Goal: Book appointment/travel/reservation

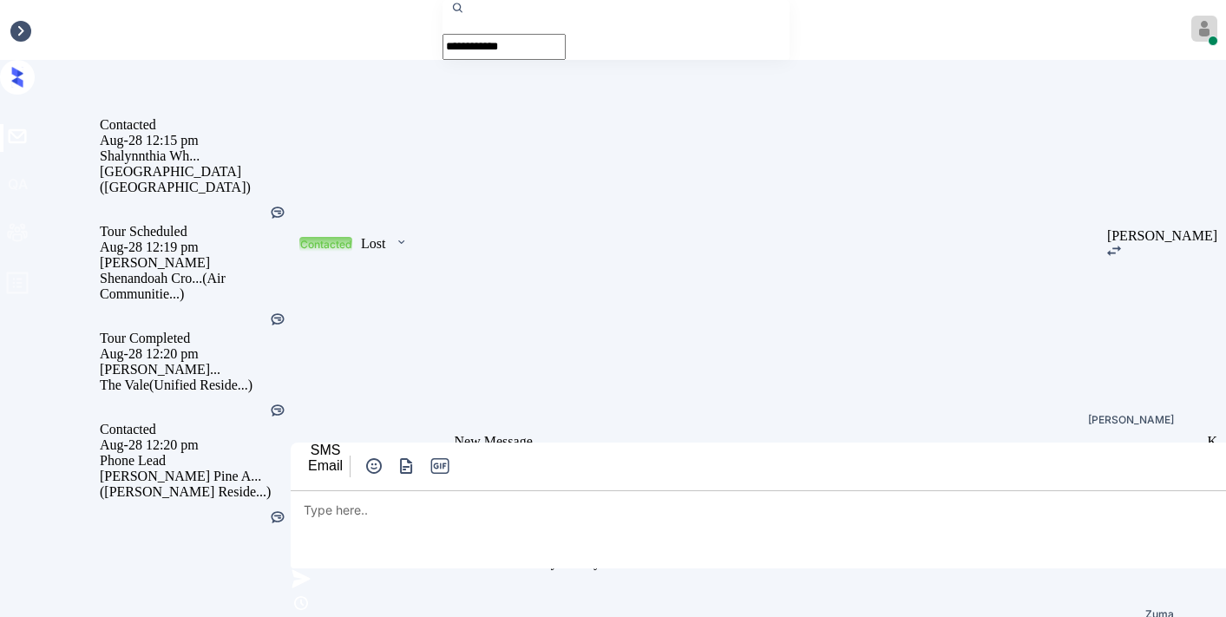
scroll to position [9473, 0]
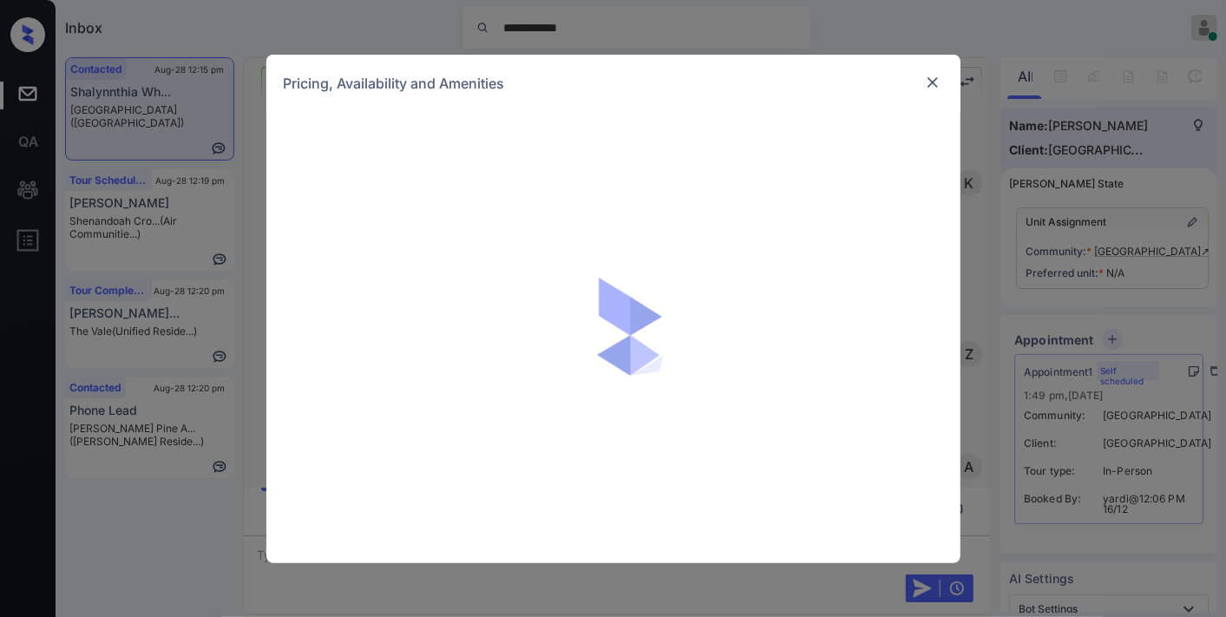
scroll to position [9473, 0]
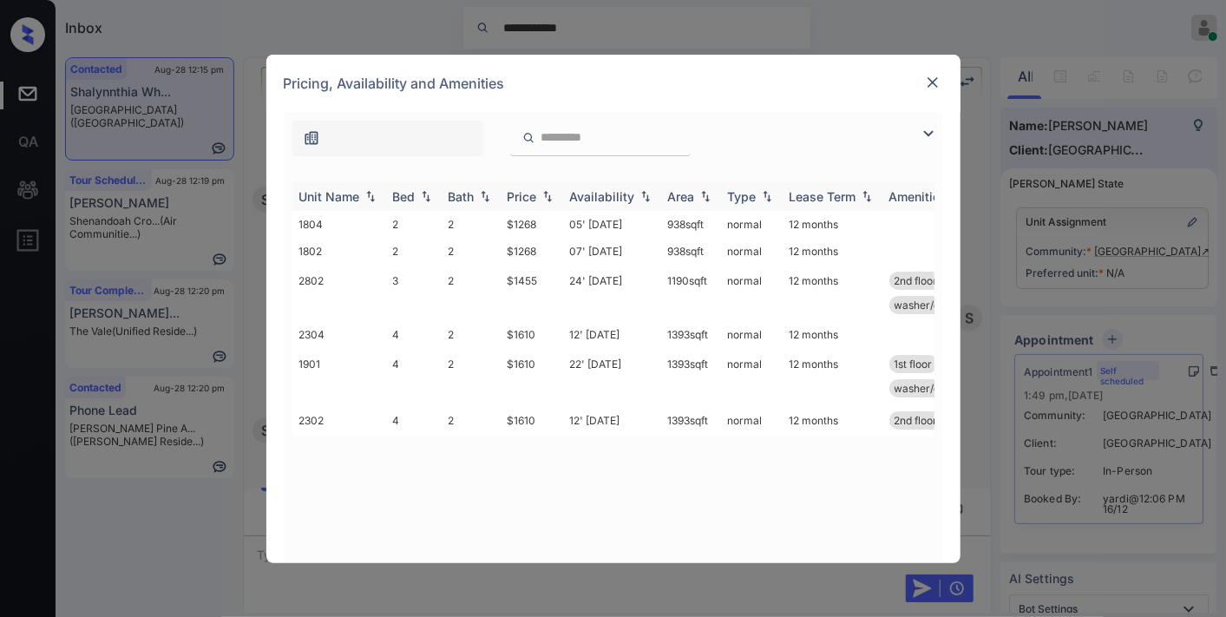
click at [539, 190] on img at bounding box center [547, 196] width 17 height 12
drag, startPoint x: 540, startPoint y: 276, endPoint x: 496, endPoint y: 279, distance: 44.4
click at [496, 279] on tr "2802 3 2 $1455 24' Oct 25 1190 sqft normal 12 months 2nd floor direct access g.…" at bounding box center [745, 293] width 906 height 56
copy tr "$1455"
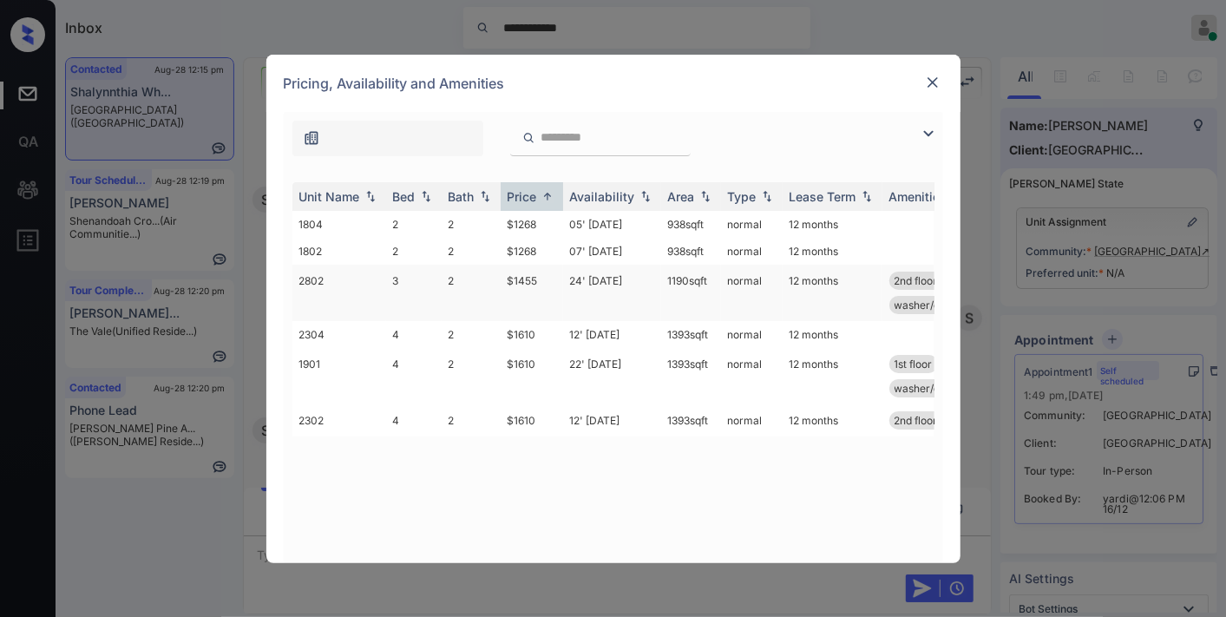
click at [568, 284] on td "24' Oct 25" at bounding box center [612, 293] width 98 height 56
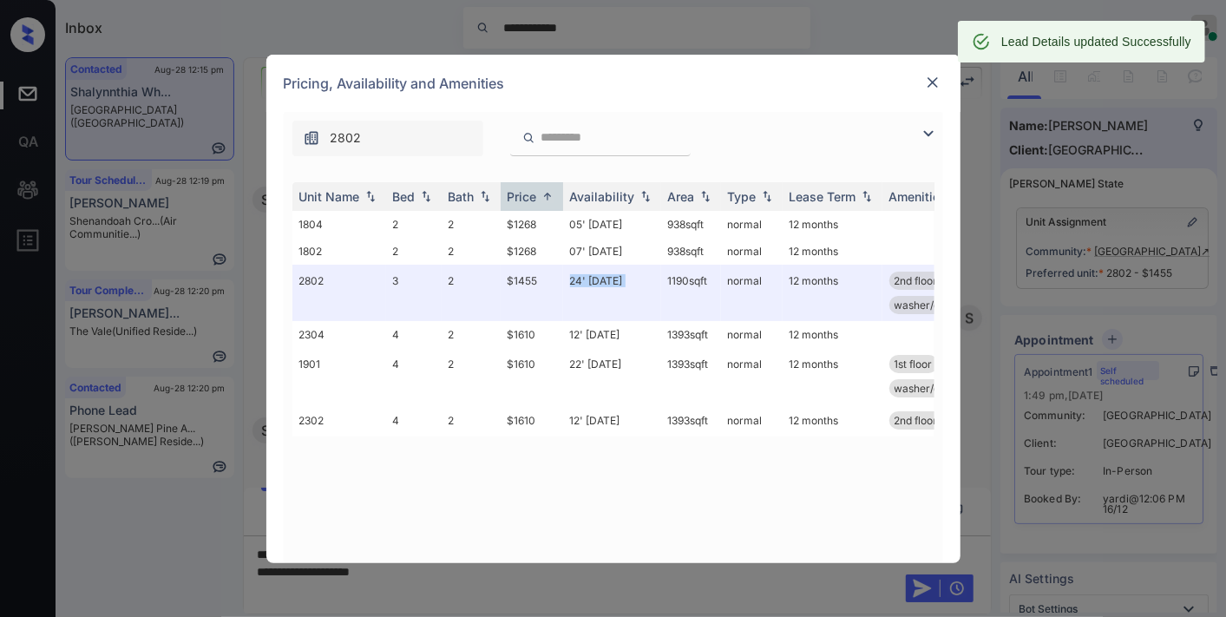
click at [932, 76] on img at bounding box center [932, 82] width 17 height 17
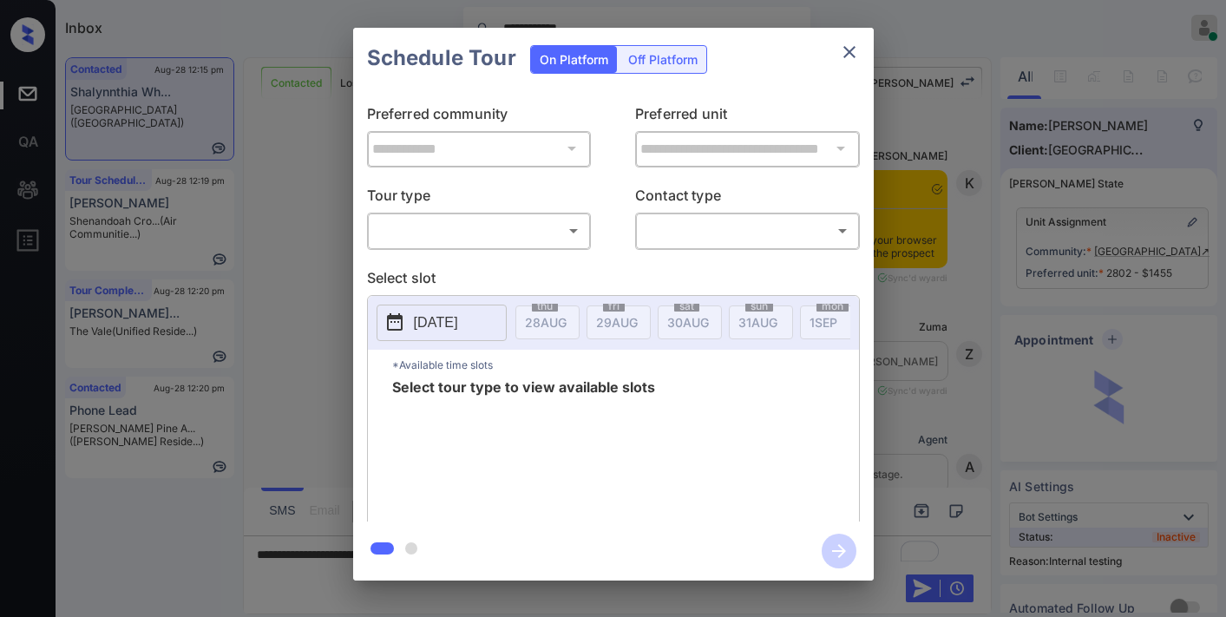
click at [544, 232] on body "**********" at bounding box center [613, 308] width 1226 height 617
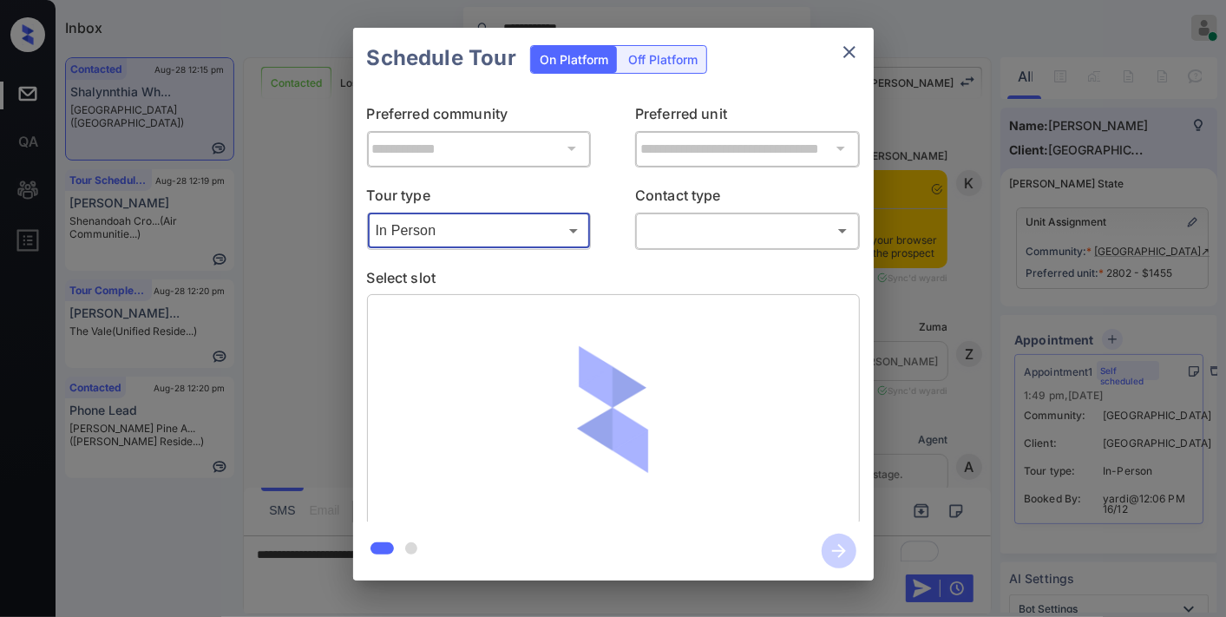
type input "********"
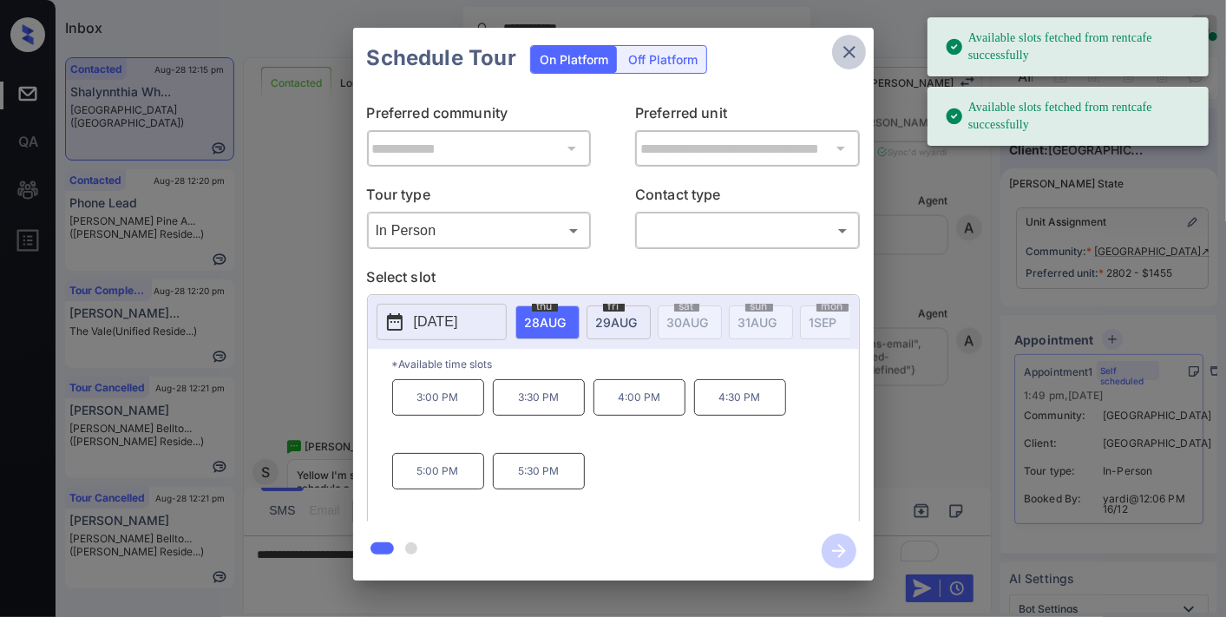
click at [842, 45] on icon "close" at bounding box center [849, 52] width 21 height 21
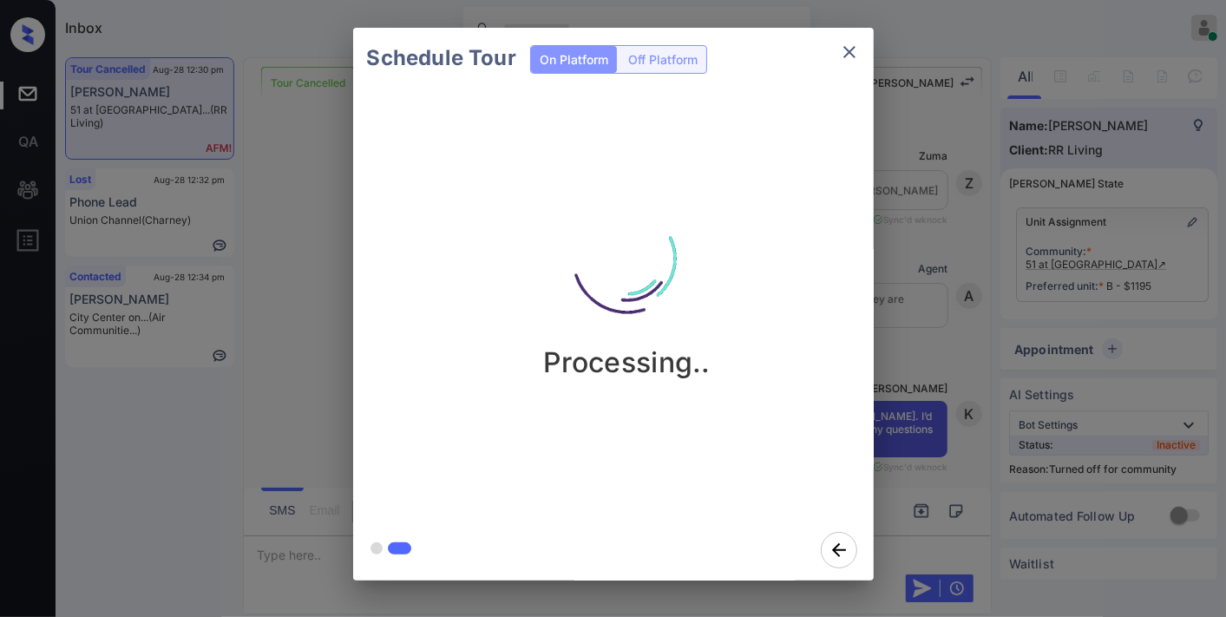
scroll to position [13663, 0]
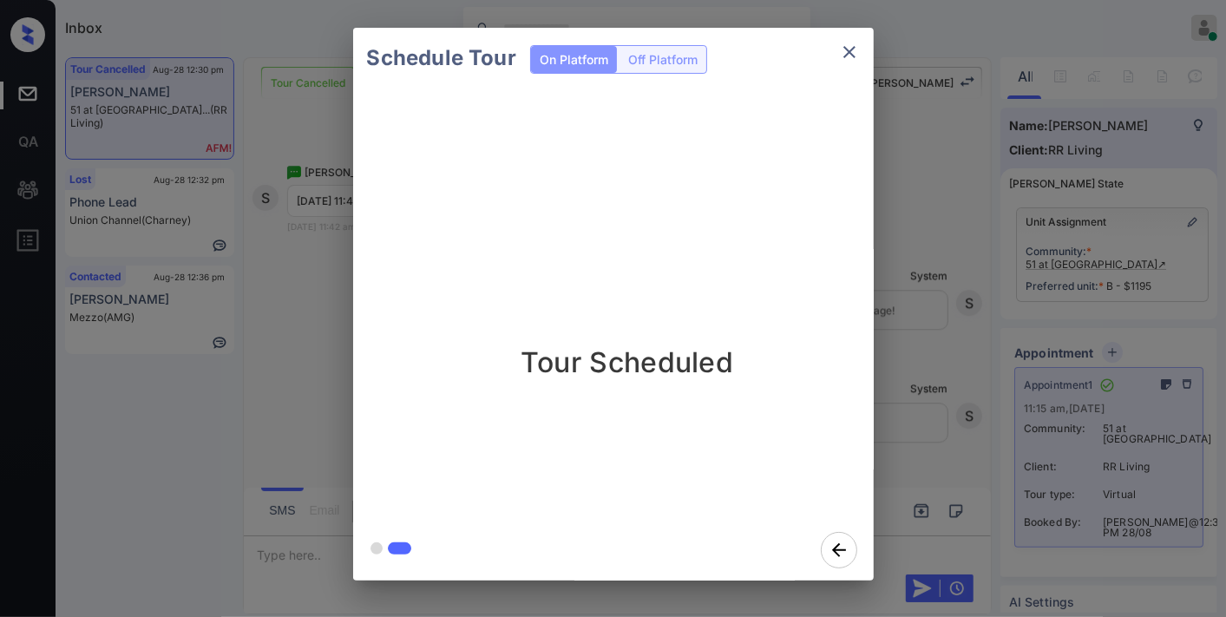
click at [854, 55] on icon "close" at bounding box center [849, 52] width 21 height 21
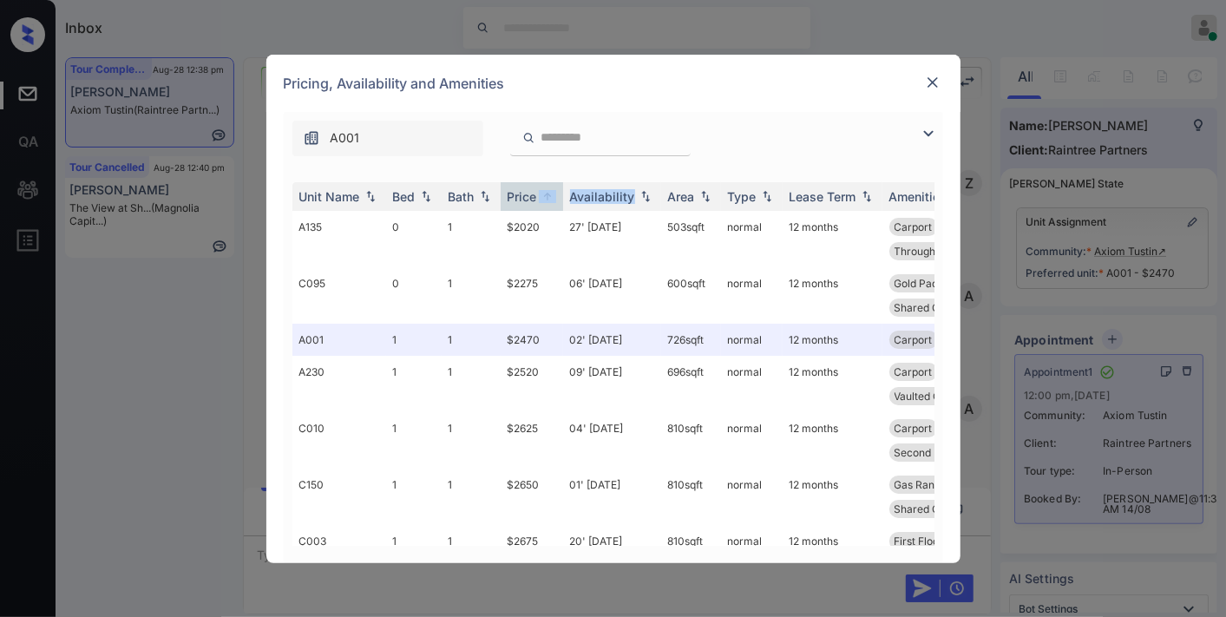
scroll to position [2482, 0]
click at [921, 135] on img at bounding box center [928, 133] width 21 height 21
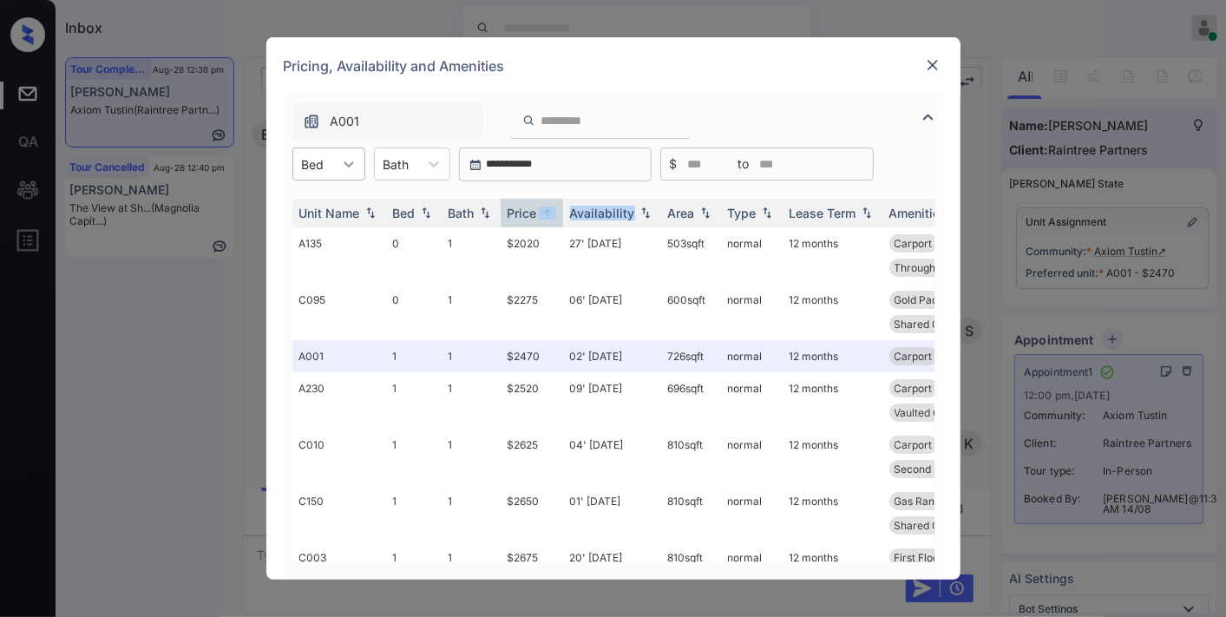
click at [334, 162] on div at bounding box center [348, 163] width 31 height 31
click at [340, 200] on div "0" at bounding box center [328, 206] width 73 height 31
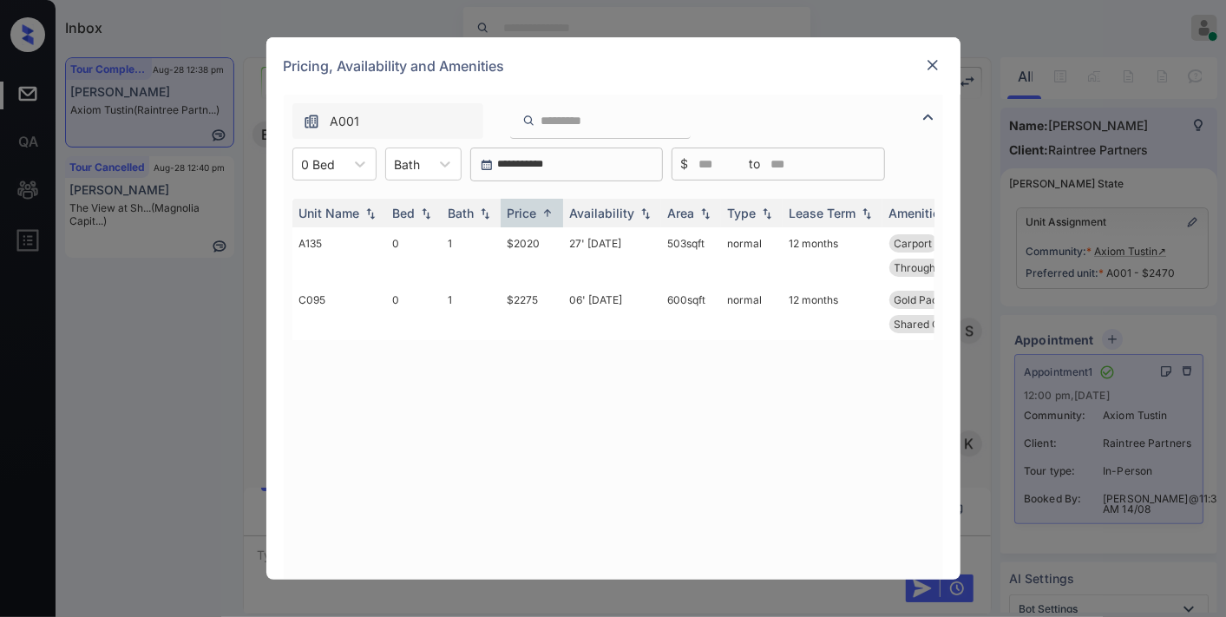
drag, startPoint x: 571, startPoint y: 546, endPoint x: 609, endPoint y: 543, distance: 38.3
click at [609, 543] on div "Unit Name Bed Bath Price Availability Area Type Lease Term Amenities A135 0 1 $…" at bounding box center [613, 380] width 642 height 363
click at [568, 153] on div "**********" at bounding box center [566, 164] width 193 height 34
click at [621, 167] on input "**********" at bounding box center [574, 165] width 160 height 14
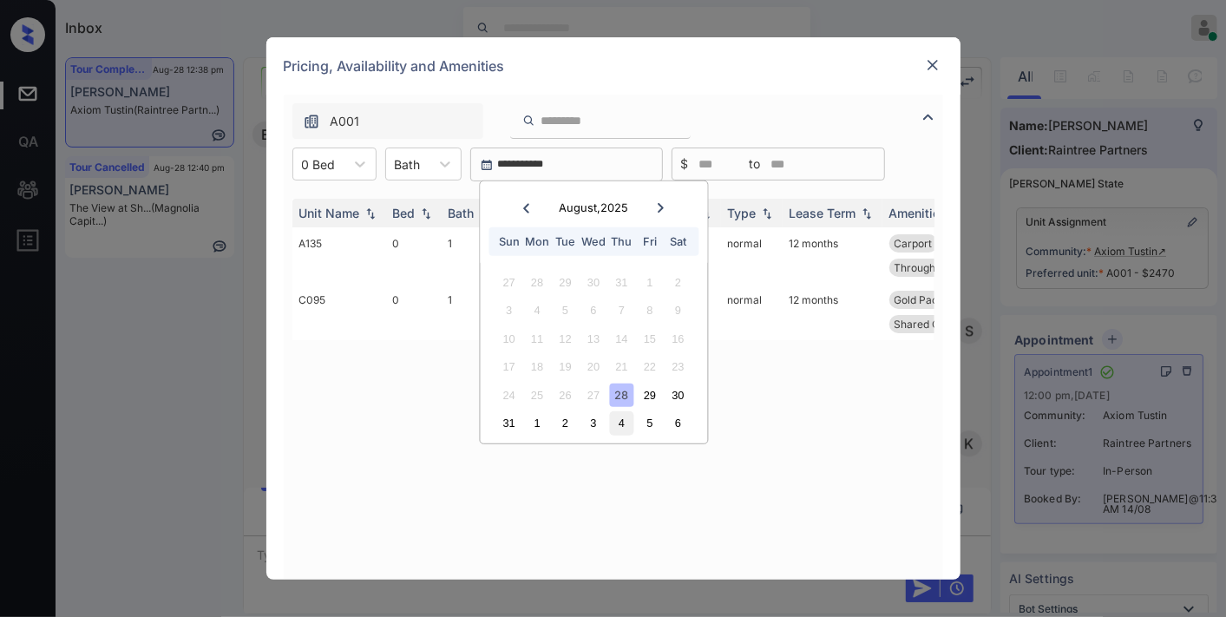
click at [626, 427] on div "4" at bounding box center [621, 422] width 23 height 23
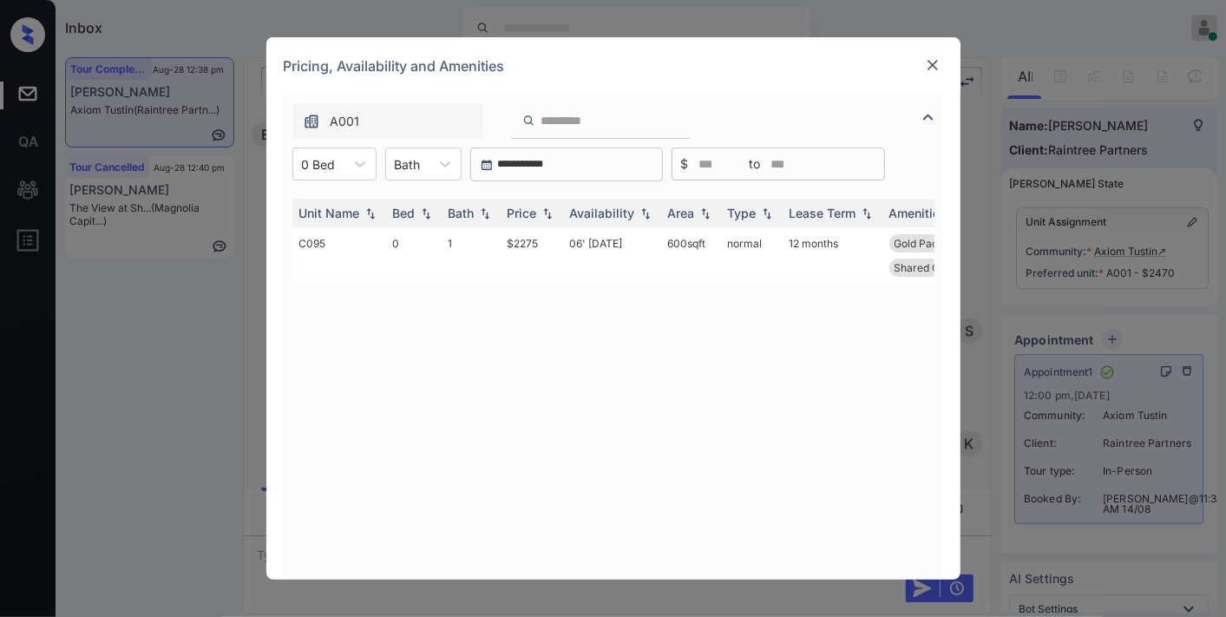
click at [930, 66] on img at bounding box center [932, 64] width 17 height 17
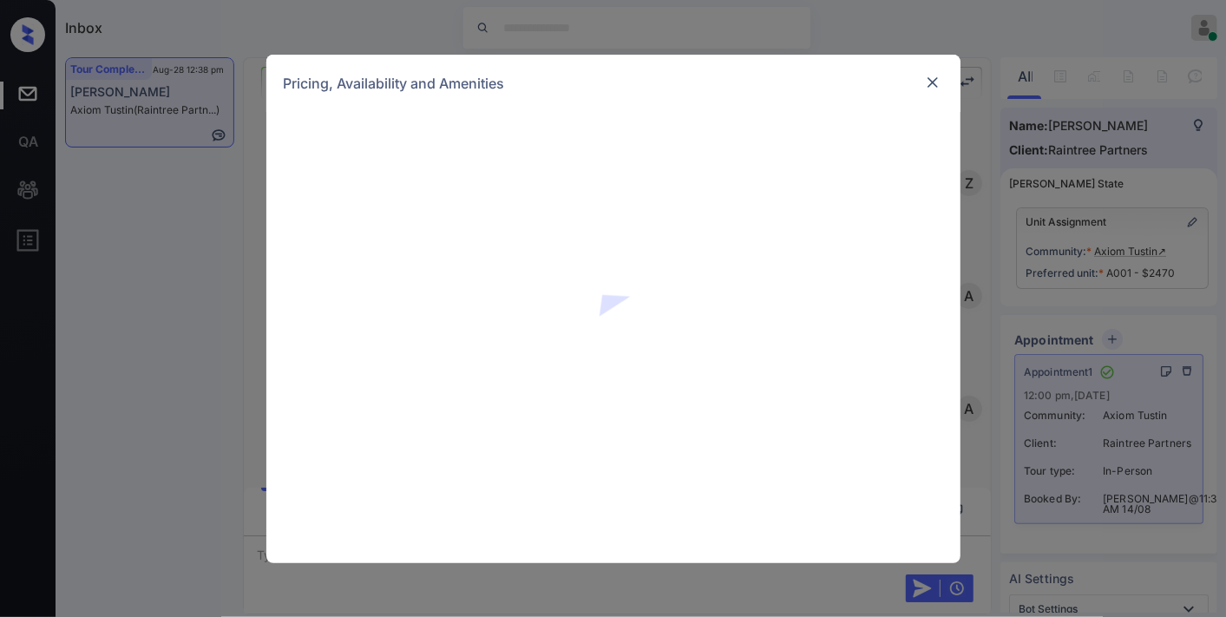
scroll to position [2290, 0]
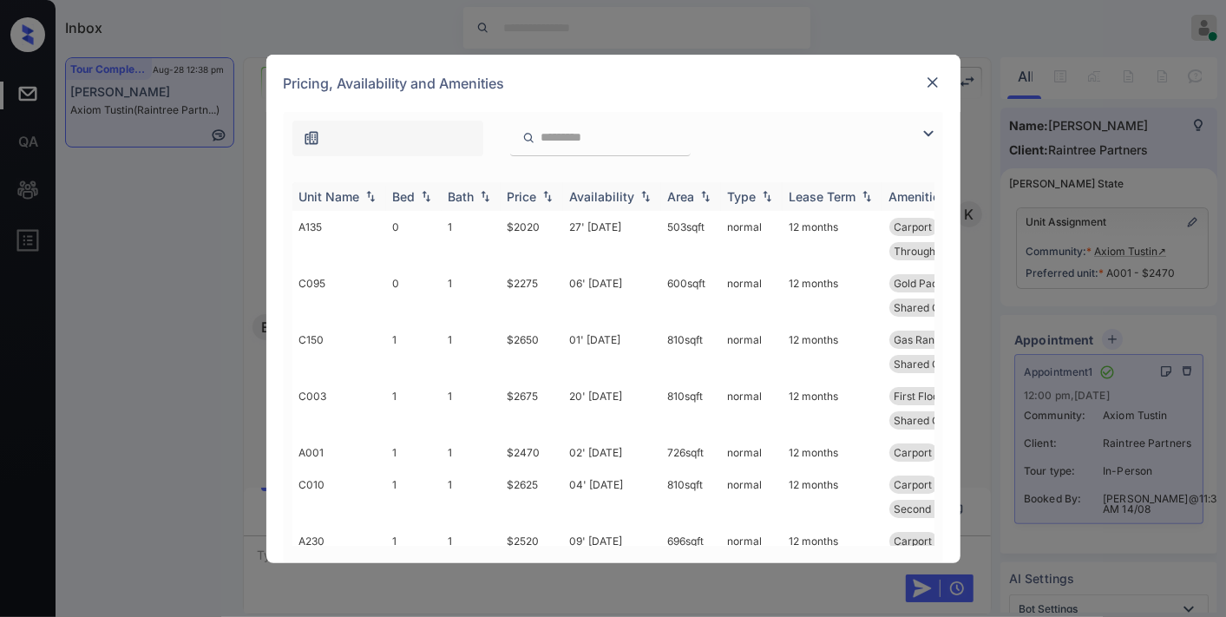
click at [535, 186] on th "Price" at bounding box center [531, 196] width 62 height 29
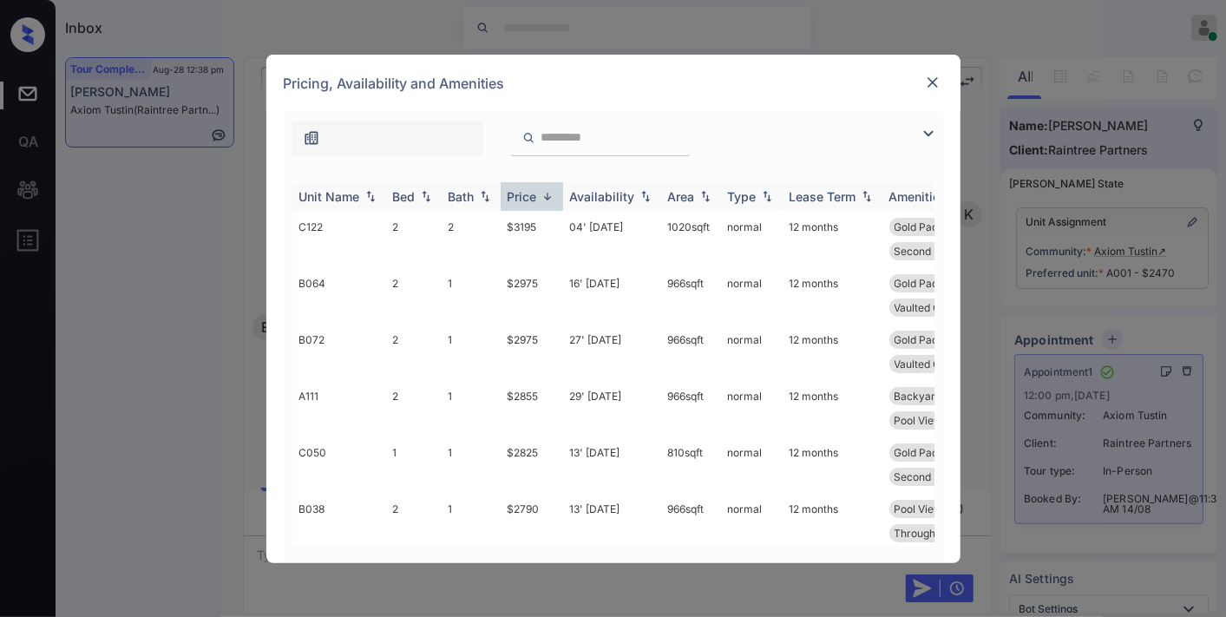
click at [535, 186] on th "Price" at bounding box center [531, 196] width 62 height 29
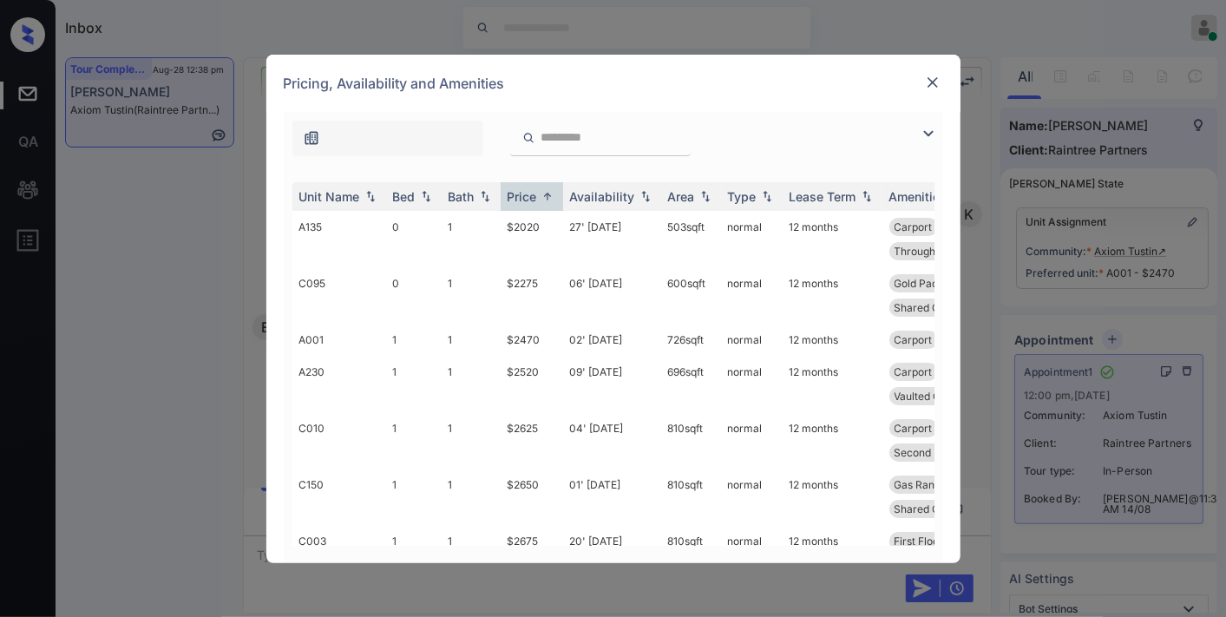
click at [930, 134] on img at bounding box center [928, 133] width 21 height 21
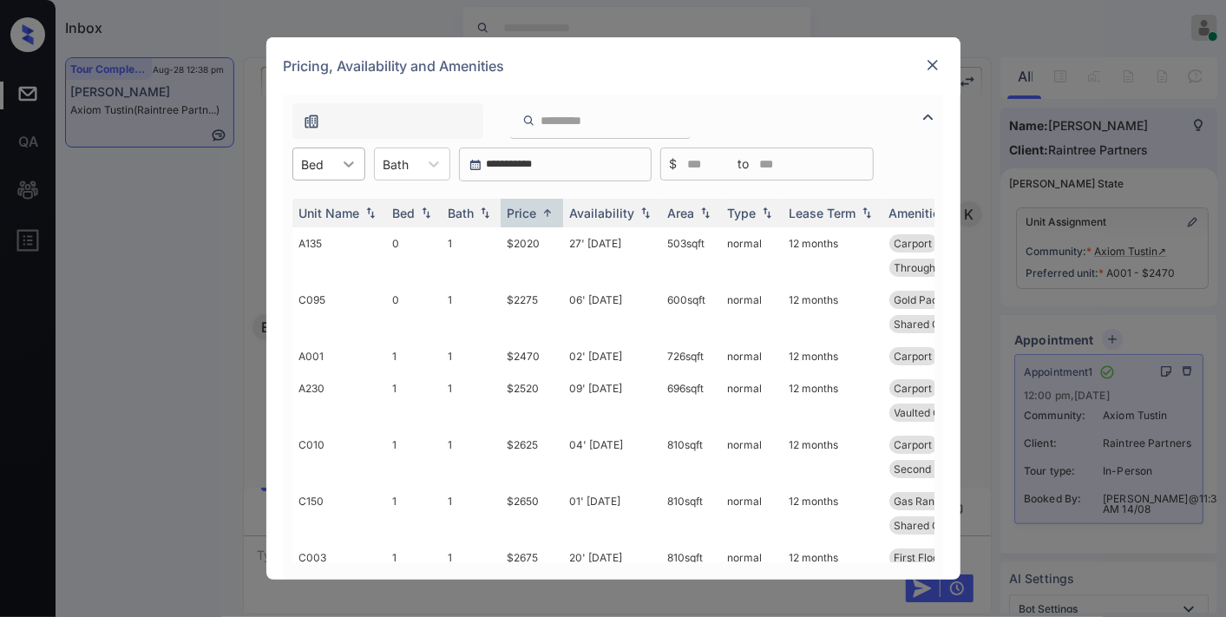
click at [347, 161] on icon at bounding box center [348, 163] width 17 height 17
click at [324, 201] on div "0" at bounding box center [328, 206] width 73 height 31
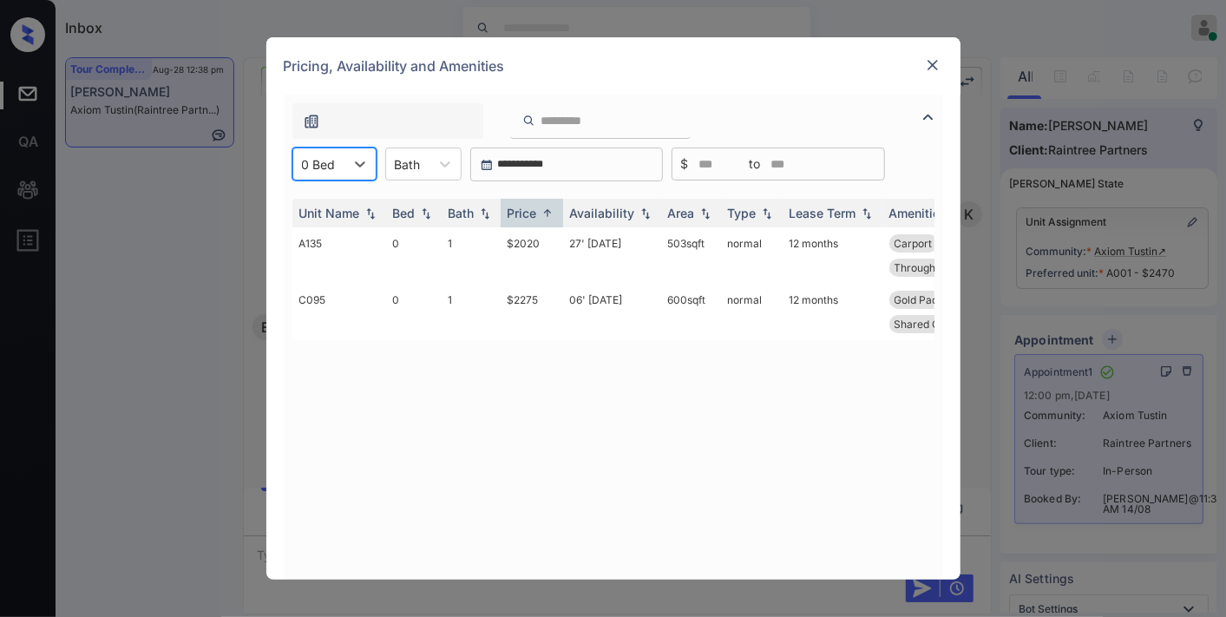
click at [342, 172] on div "0 Bed" at bounding box center [318, 164] width 51 height 25
click at [352, 208] on div "0" at bounding box center [334, 206] width 84 height 31
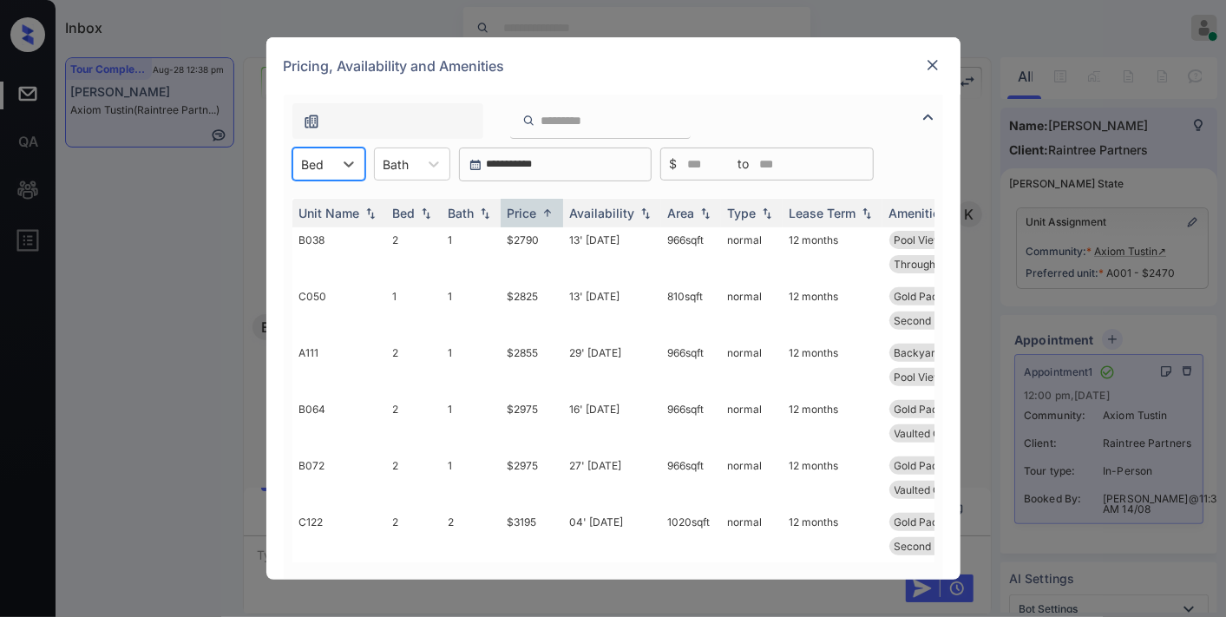
scroll to position [0, 0]
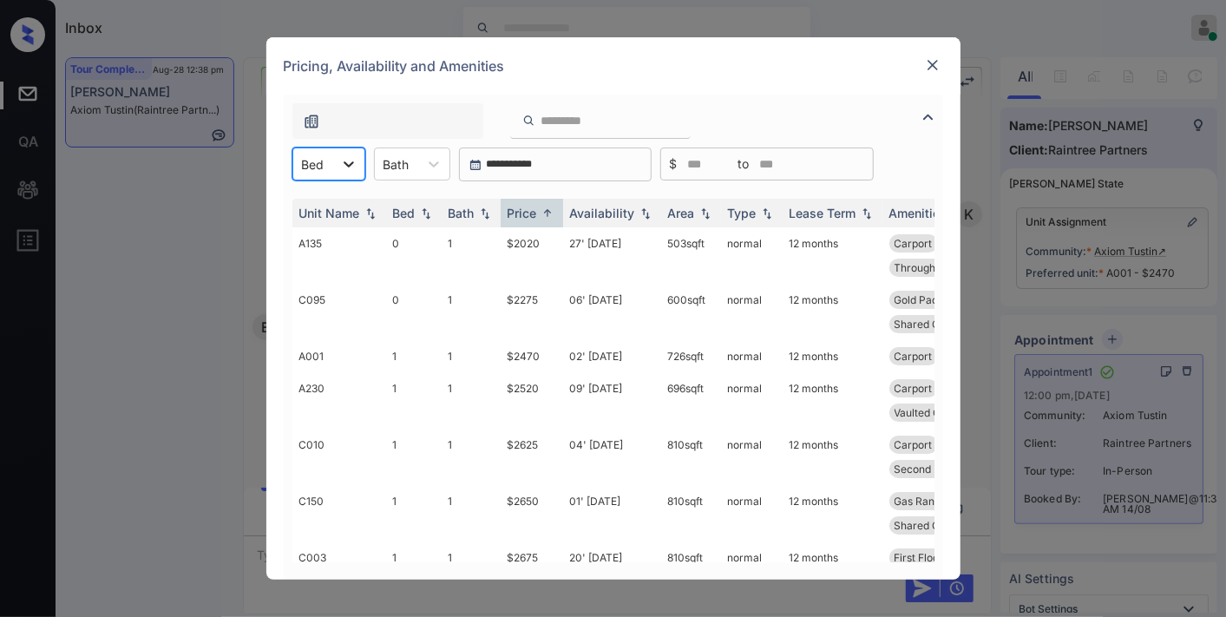
click at [335, 171] on div at bounding box center [348, 163] width 31 height 31
click at [343, 215] on div "0" at bounding box center [328, 206] width 73 height 31
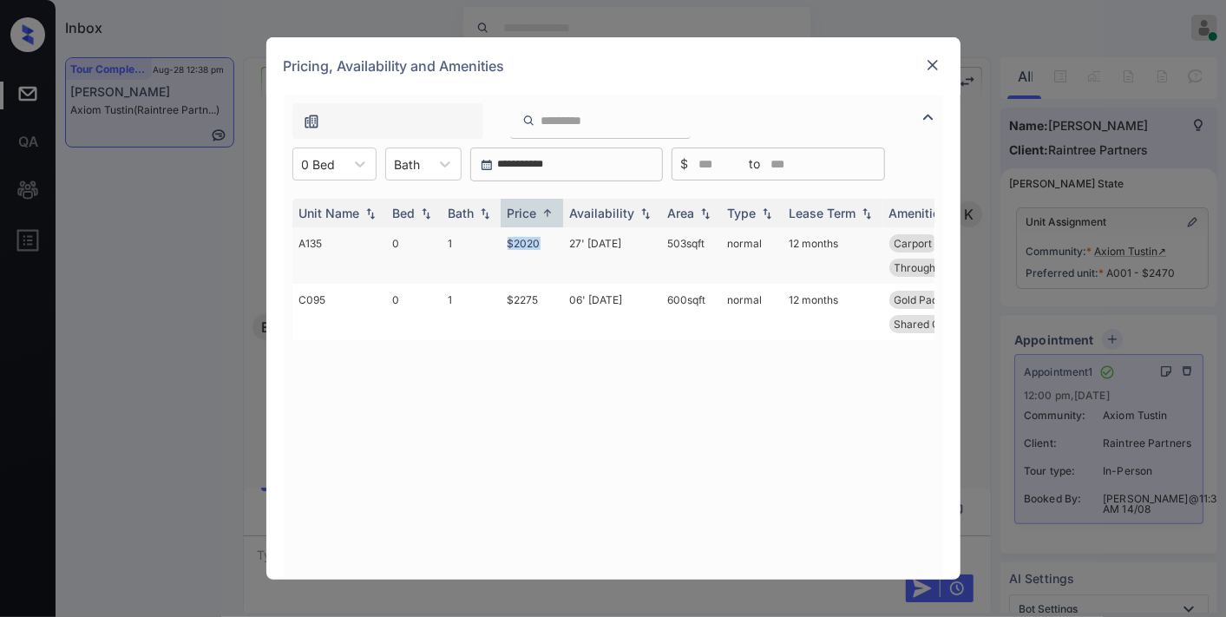
drag, startPoint x: 545, startPoint y: 241, endPoint x: 496, endPoint y: 241, distance: 48.6
click at [483, 241] on tr "A135 0 1 $2020 27' Sep 25 503 sqft normal 12 months Carport First Floor Patio o…" at bounding box center [745, 255] width 906 height 56
copy tr "$2020"
click at [924, 56] on img at bounding box center [932, 64] width 17 height 17
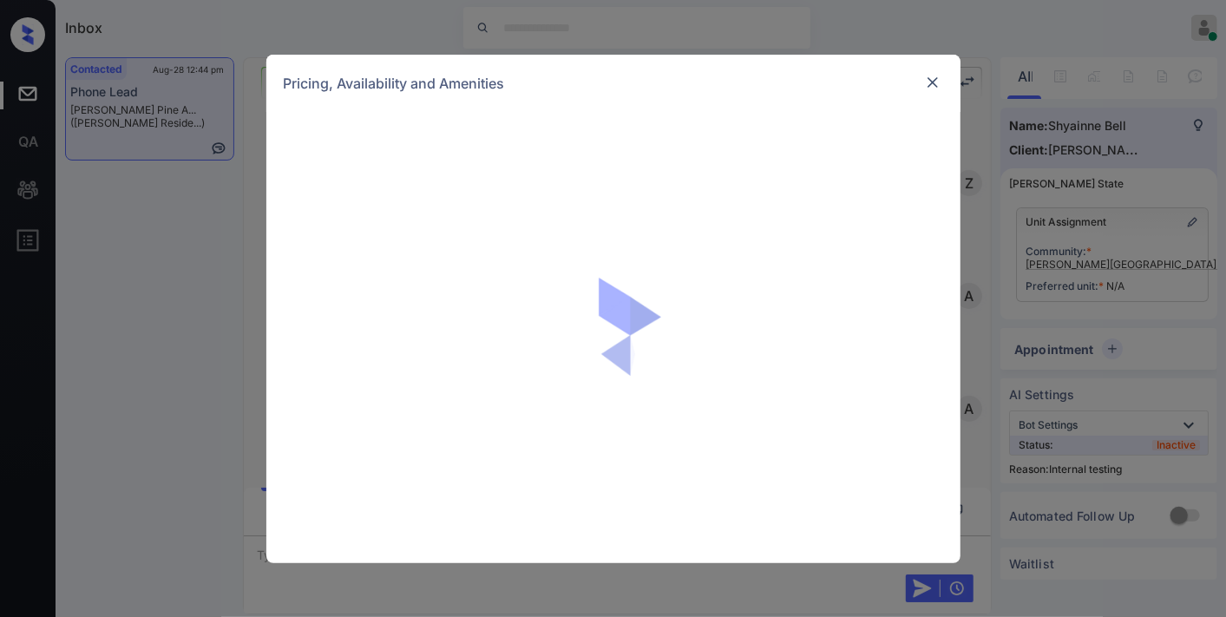
scroll to position [4254, 0]
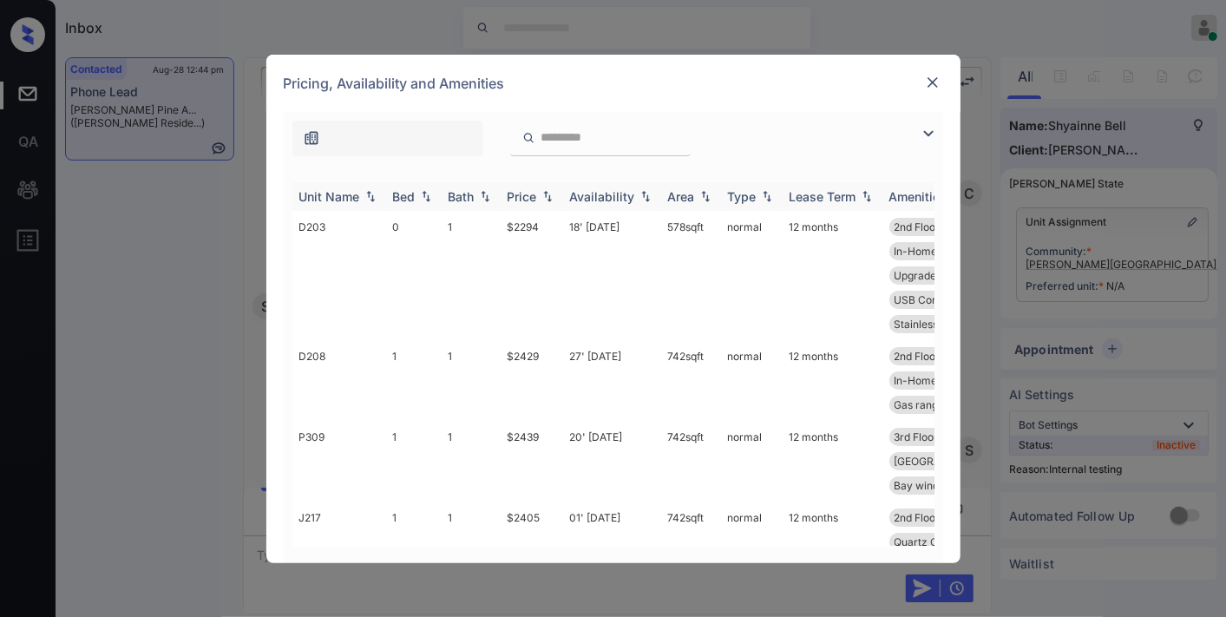
click at [529, 196] on div "Price" at bounding box center [521, 196] width 29 height 15
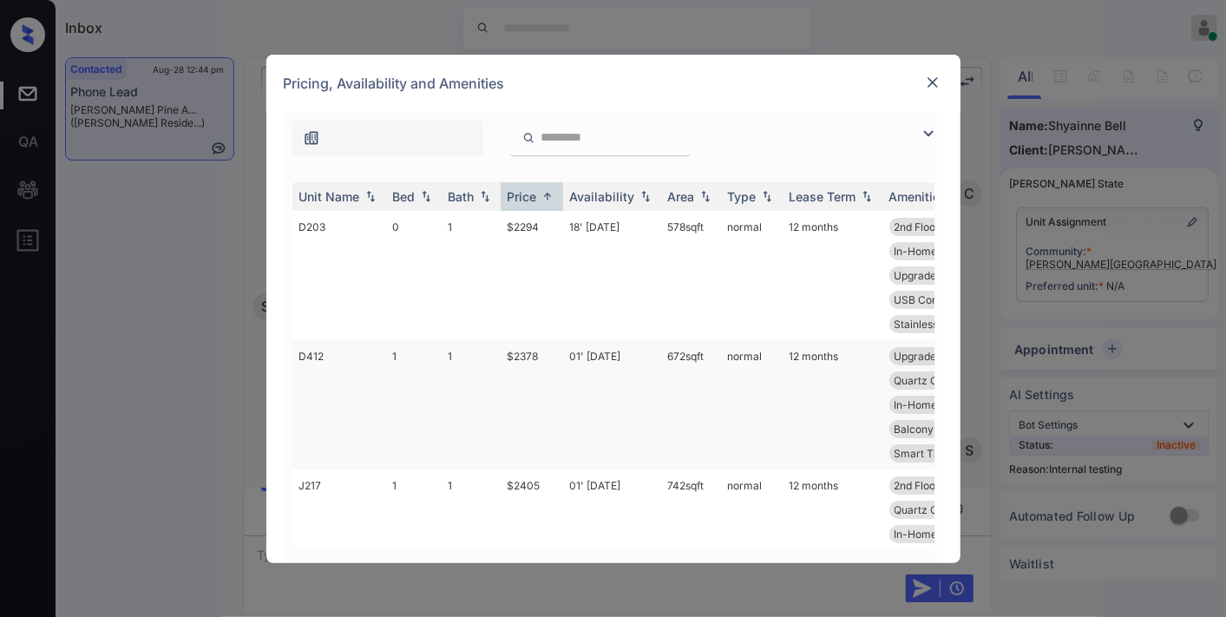
click at [531, 358] on td "$2378" at bounding box center [531, 404] width 62 height 129
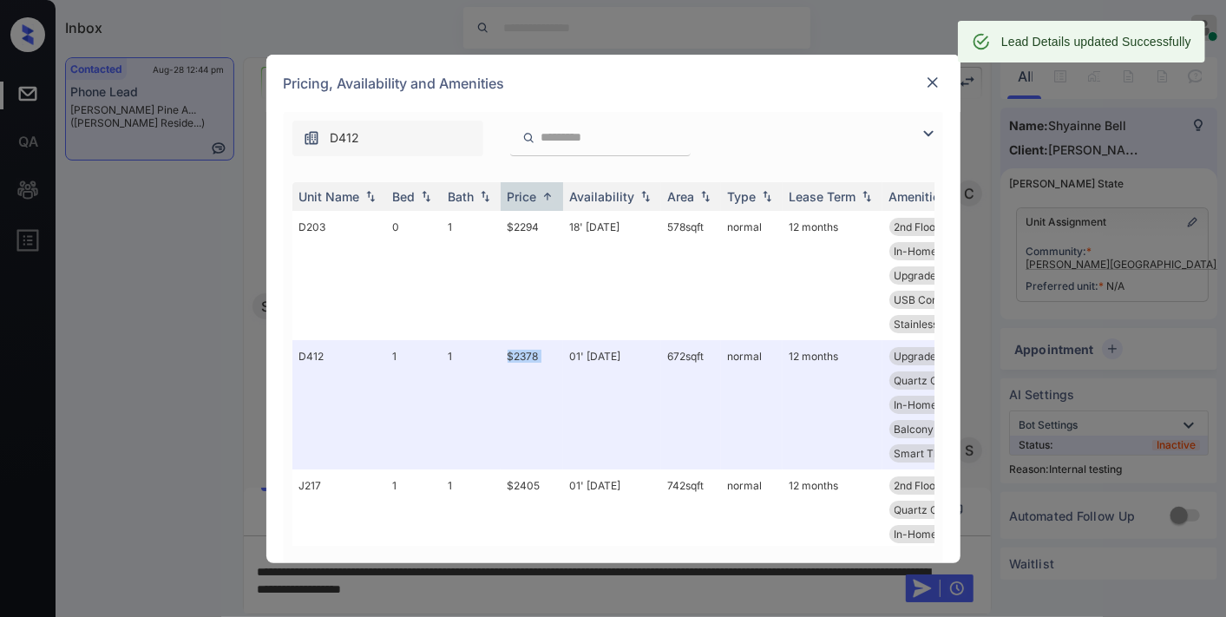
click at [935, 79] on img at bounding box center [932, 82] width 17 height 17
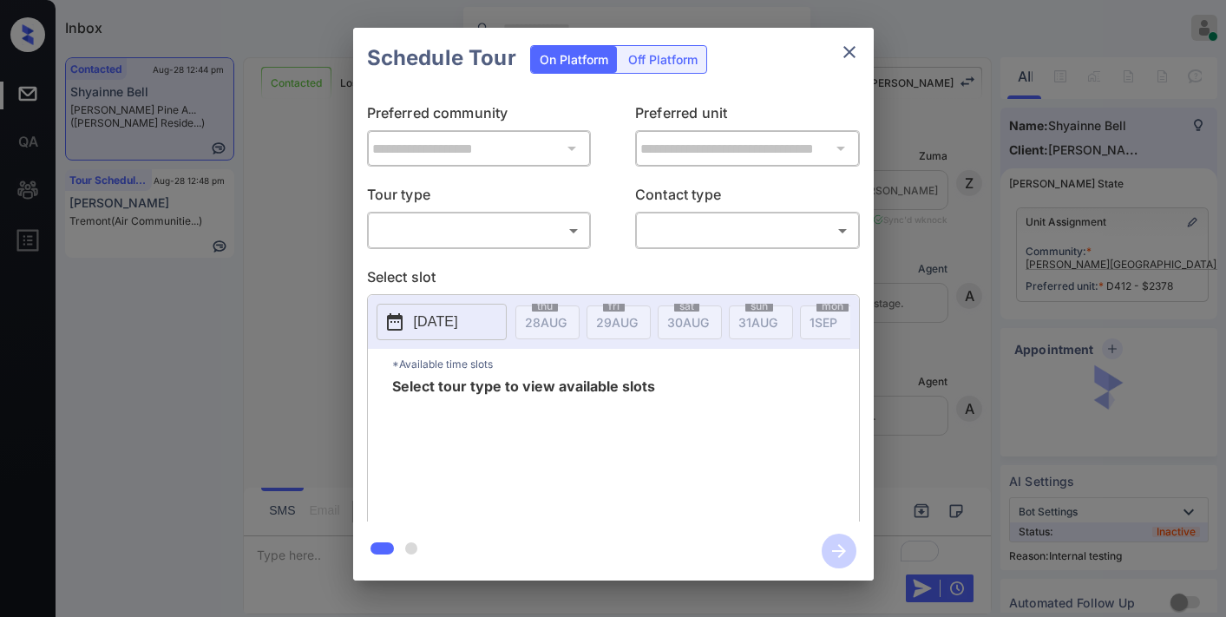
click at [549, 235] on body "Inbox Samantha Soliven Online Set yourself offline Set yourself on break Profil…" at bounding box center [613, 308] width 1226 height 617
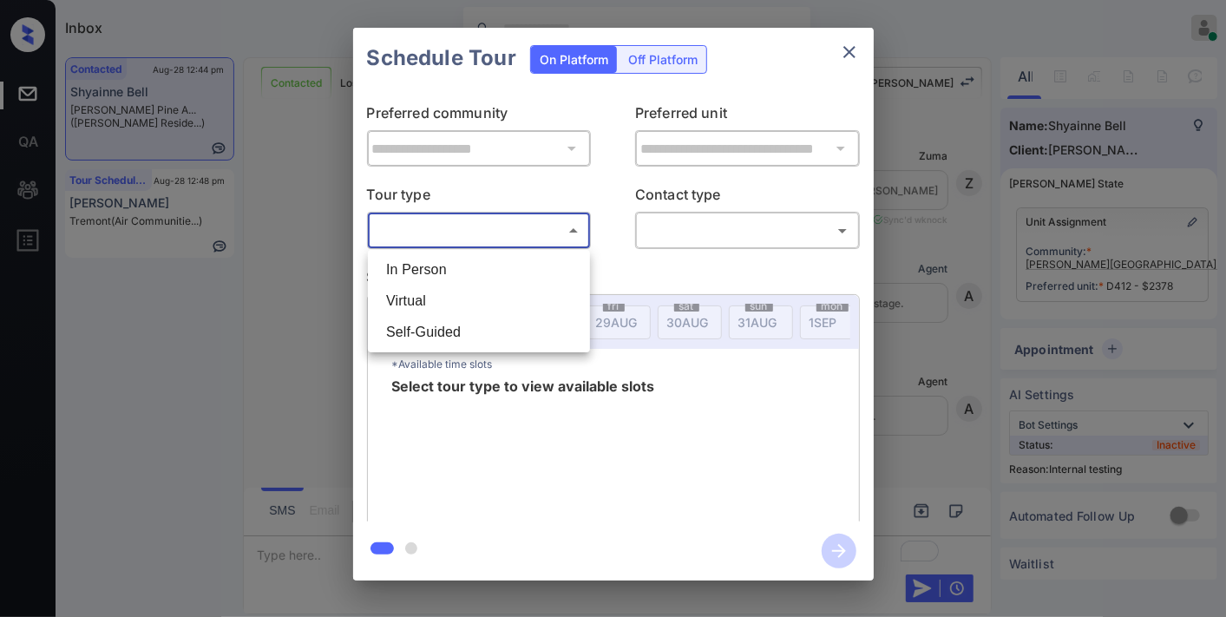
scroll to position [3536, 0]
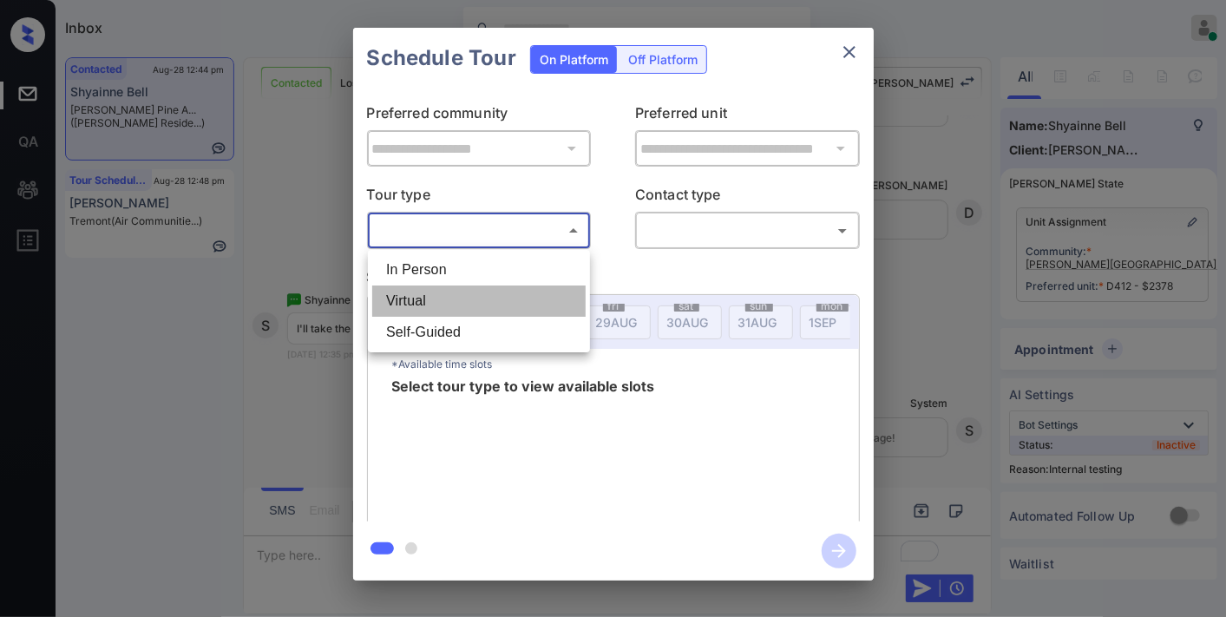
click at [532, 296] on li "Virtual" at bounding box center [478, 300] width 213 height 31
type input "*******"
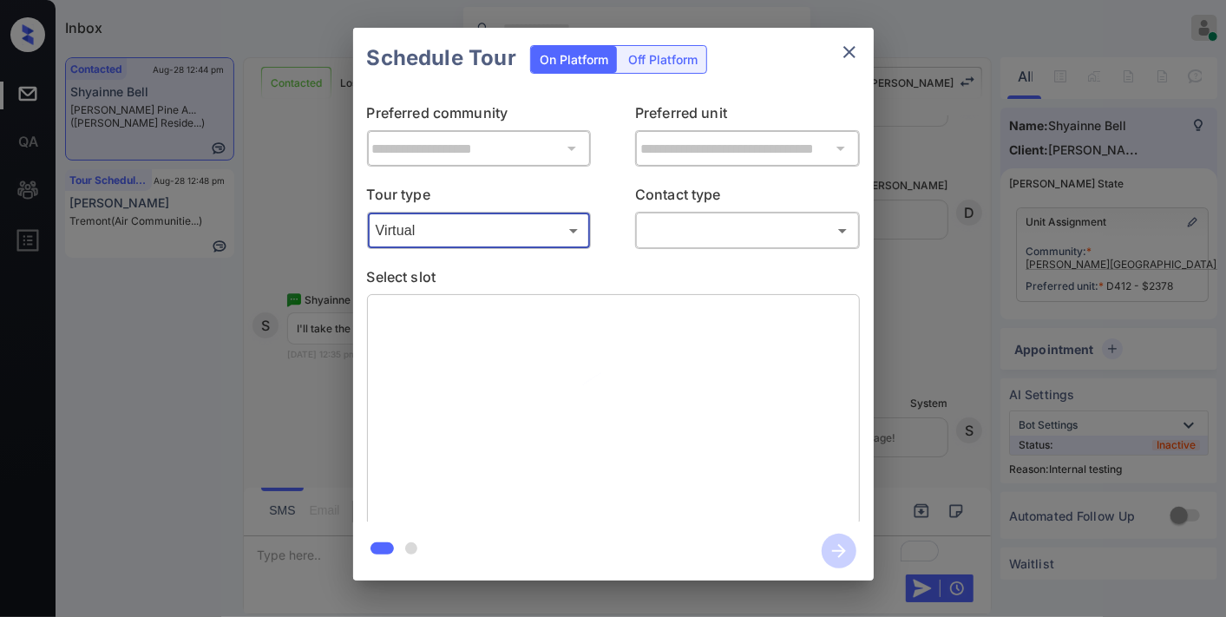
click at [694, 224] on body "Inbox Samantha Soliven Online Set yourself offline Set yourself on break Profil…" at bounding box center [613, 308] width 1226 height 617
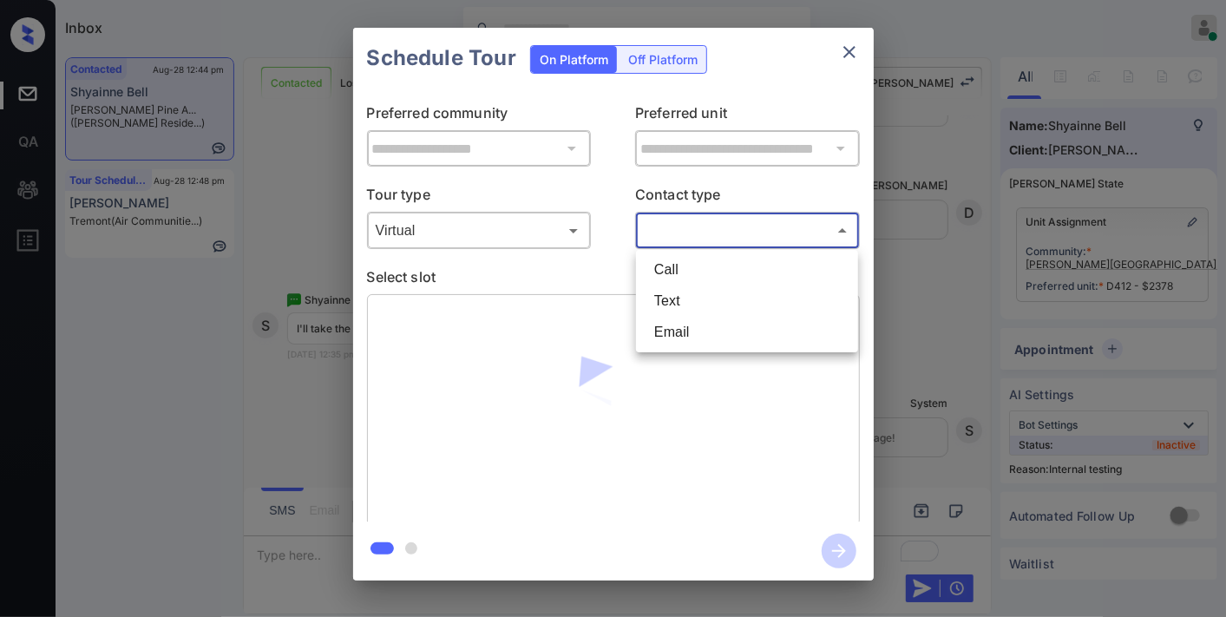
click at [696, 300] on li "Text" at bounding box center [746, 300] width 213 height 31
type input "****"
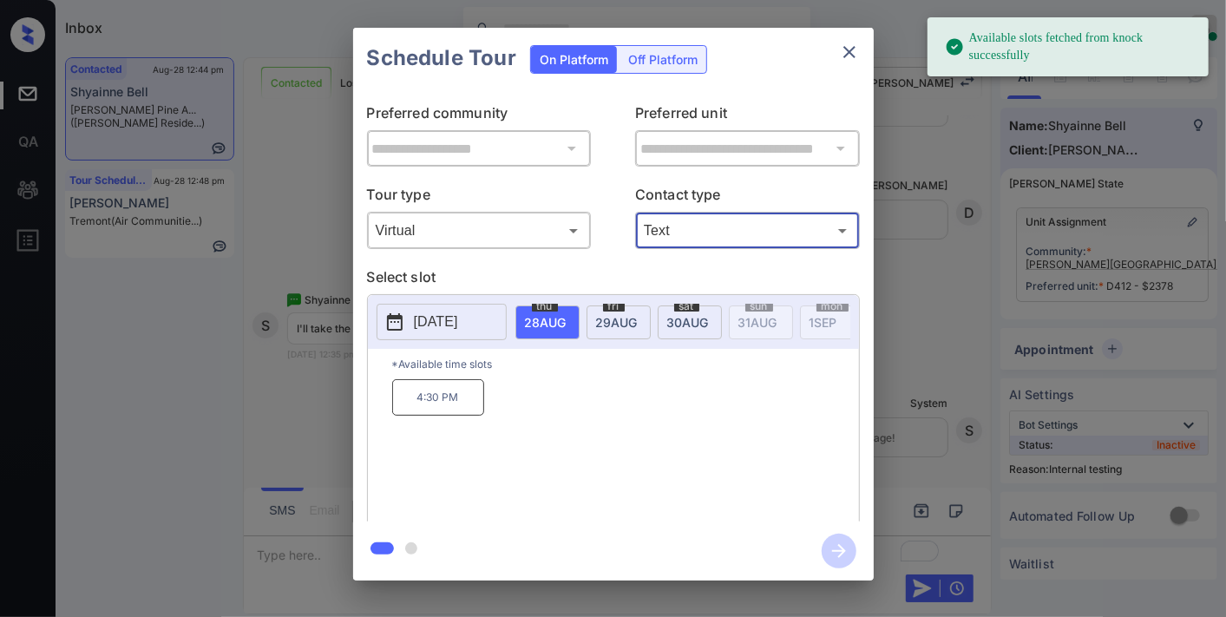
click at [613, 321] on span "29 AUG" at bounding box center [617, 322] width 42 height 15
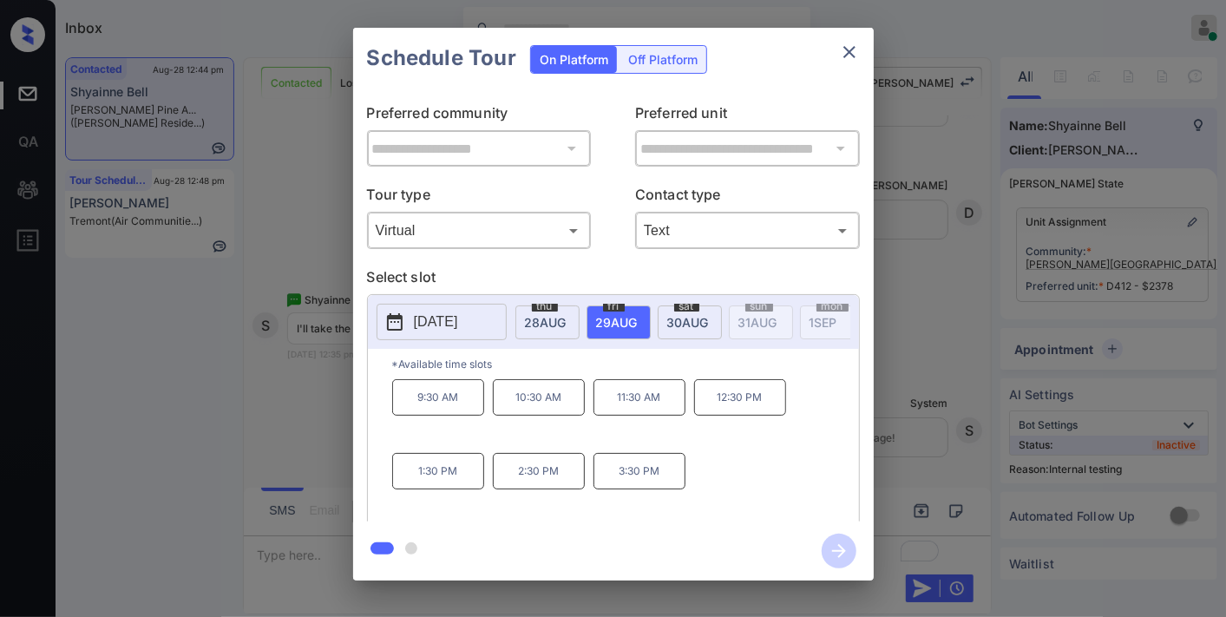
click at [435, 487] on p "1:30 PM" at bounding box center [438, 471] width 92 height 36
click at [835, 552] on icon "button" at bounding box center [838, 550] width 35 height 35
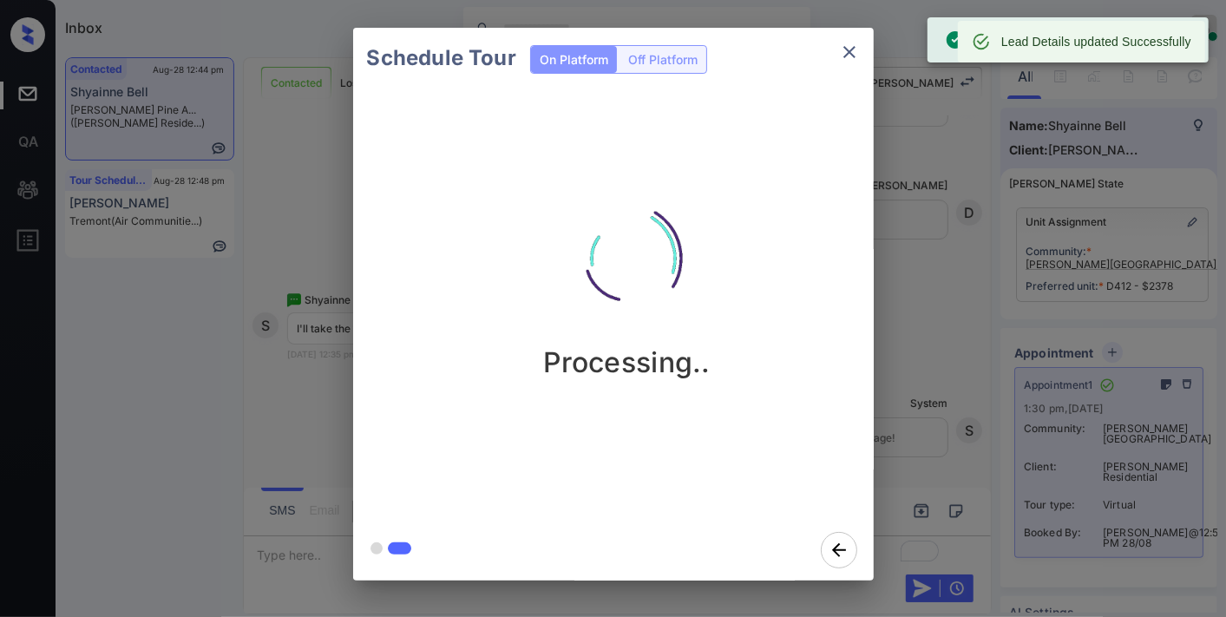
click at [852, 43] on icon "close" at bounding box center [849, 52] width 21 height 21
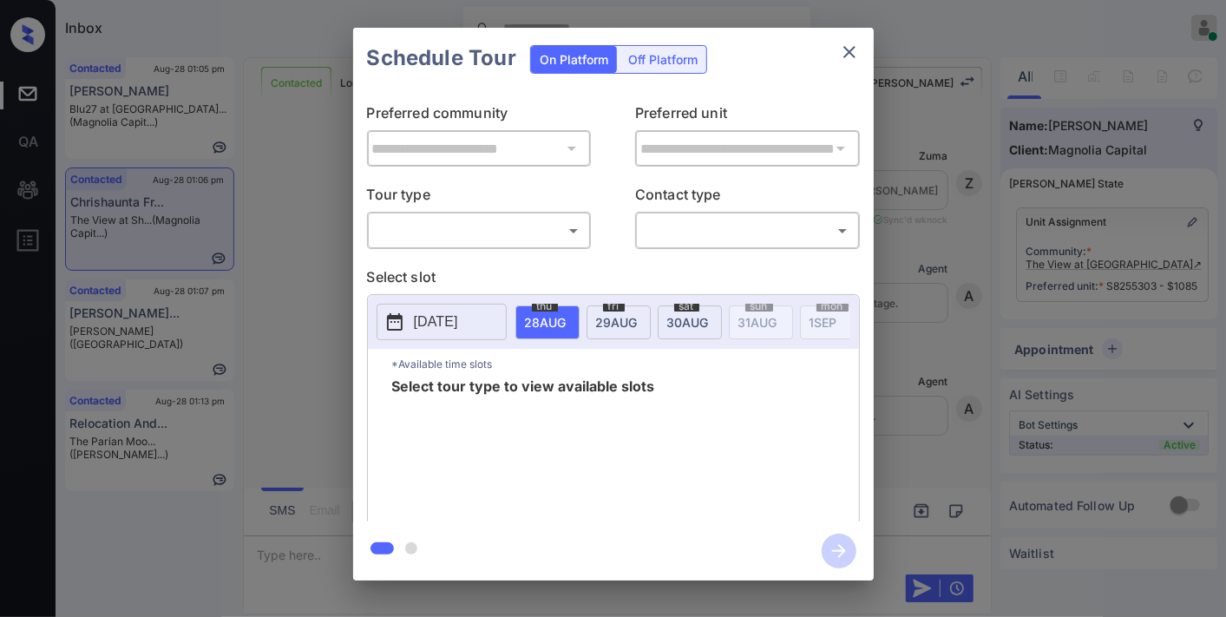
scroll to position [1082, 0]
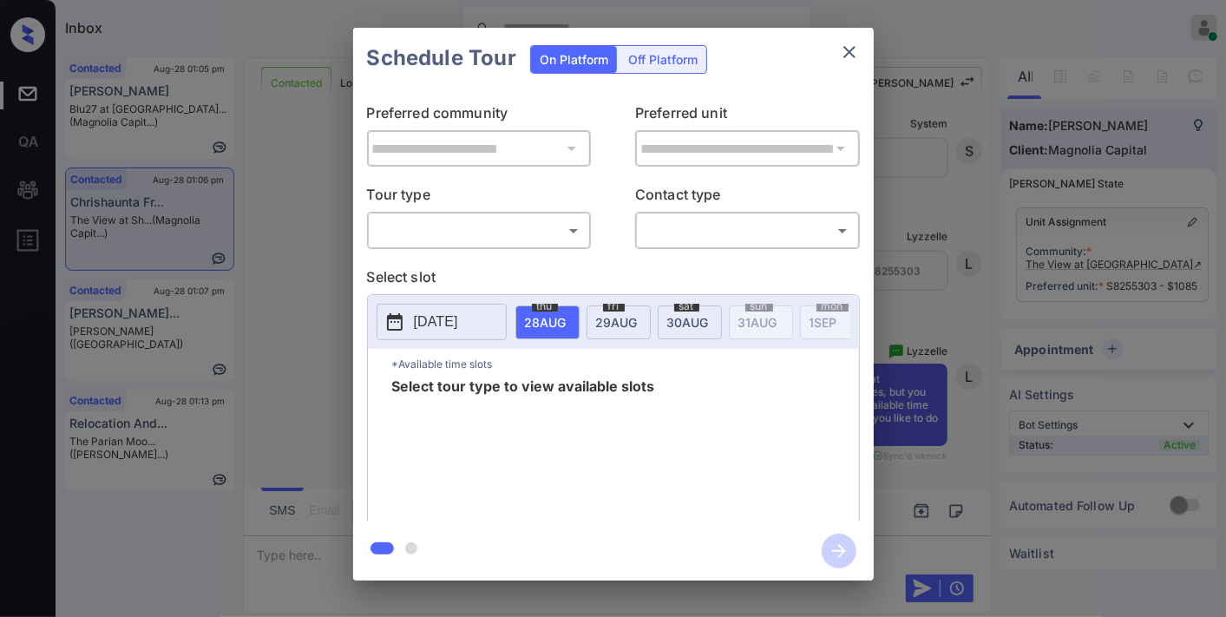
click at [551, 239] on body "Inbox Samantha Soliven Online Set yourself offline Set yourself on break Profil…" at bounding box center [613, 308] width 1226 height 617
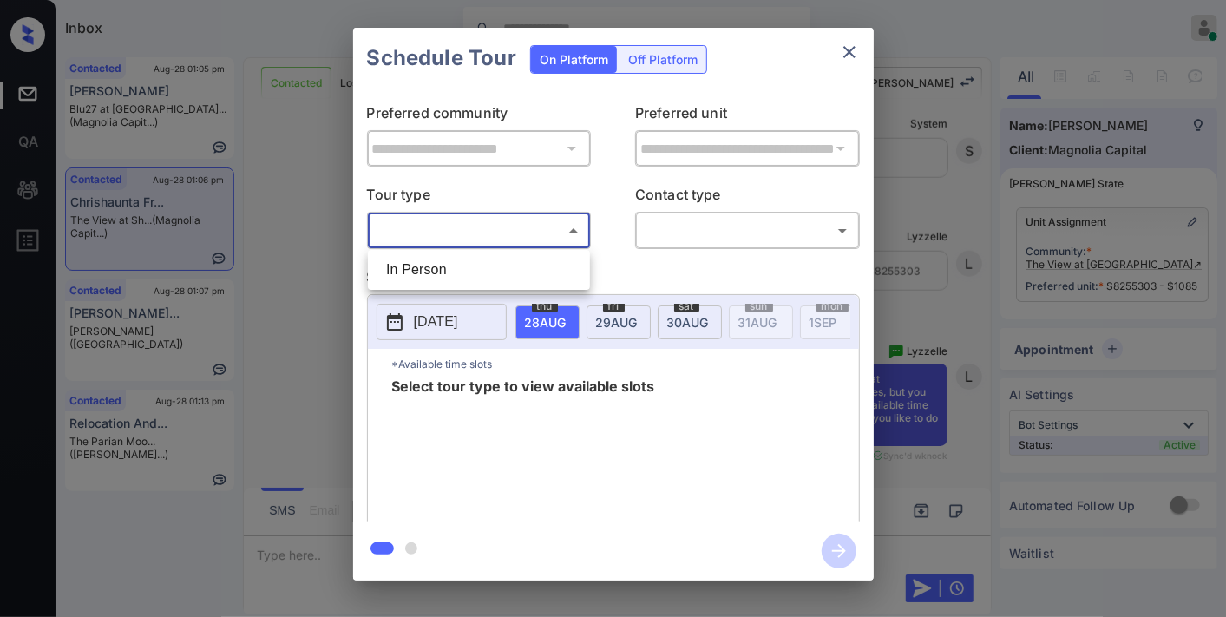
click at [509, 272] on li "In Person" at bounding box center [478, 269] width 213 height 31
type input "********"
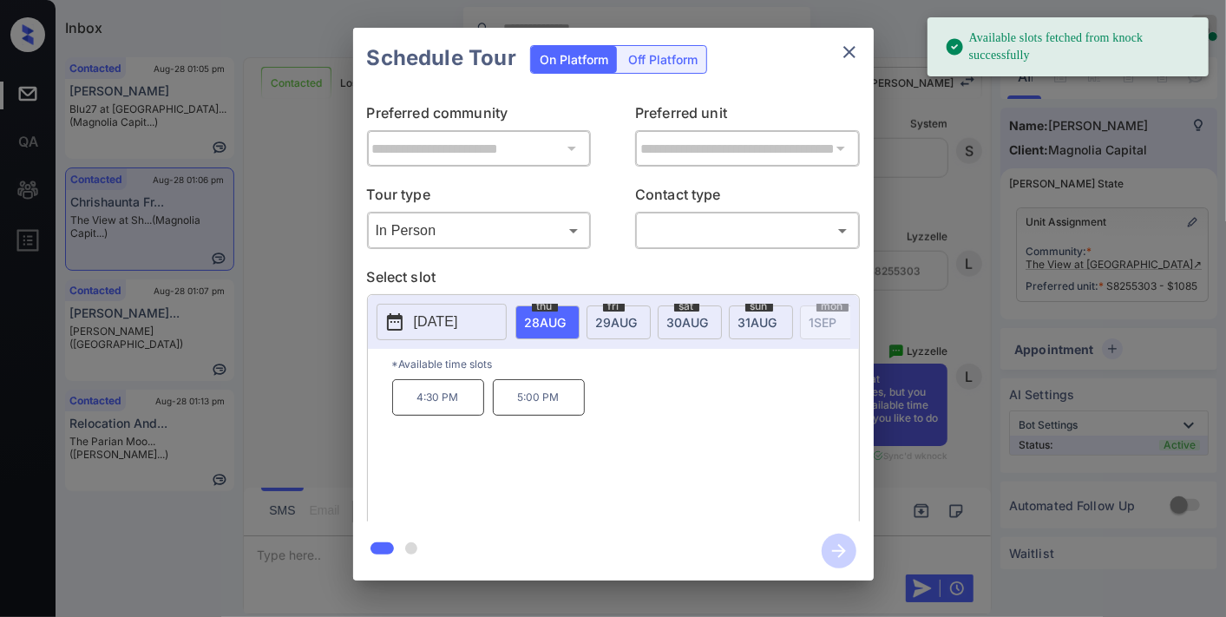
click at [619, 323] on span "29 AUG" at bounding box center [617, 322] width 42 height 15
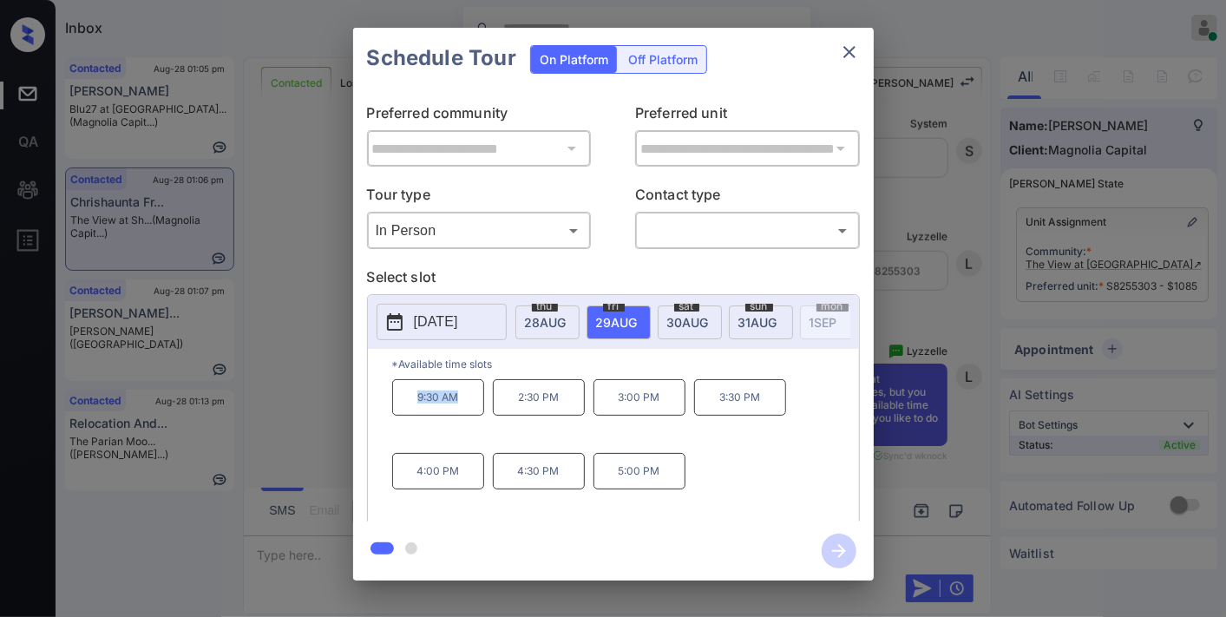
drag, startPoint x: 466, startPoint y: 408, endPoint x: 388, endPoint y: 408, distance: 78.1
click at [387, 408] on div "*Available time slots 9:30 AM 2:30 PM 3:00 PM 3:30 PM 4:00 PM 4:30 PM 5:00 PM" at bounding box center [613, 438] width 491 height 178
copy p "9:30 AM"
click at [840, 53] on icon "close" at bounding box center [849, 52] width 21 height 21
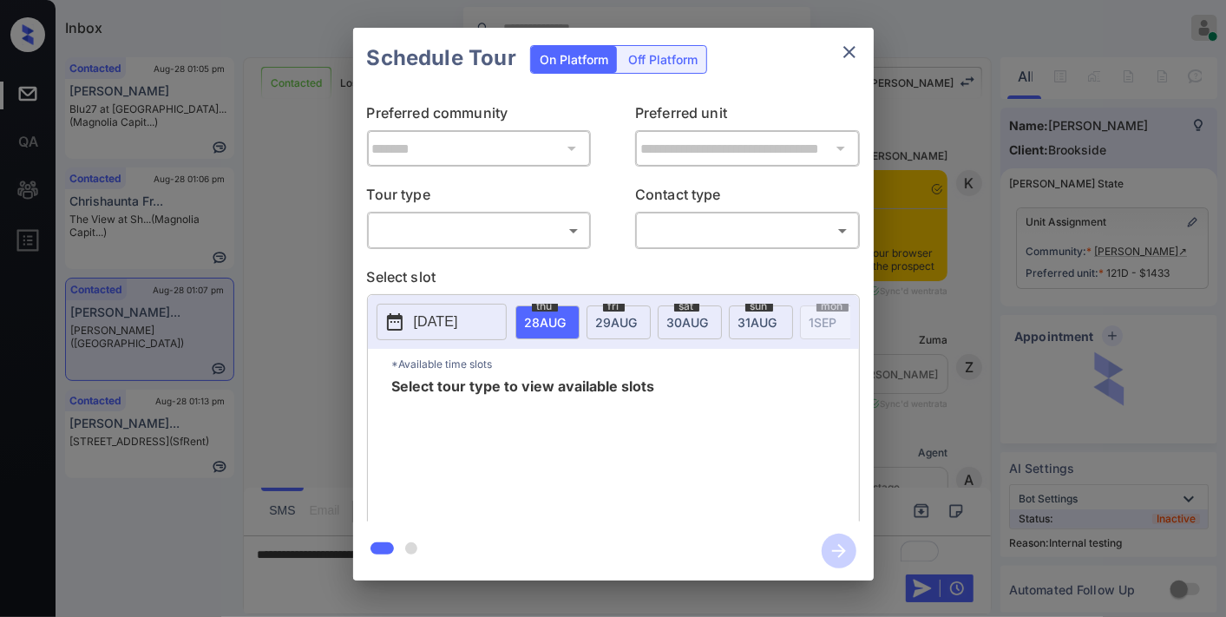
scroll to position [2620, 0]
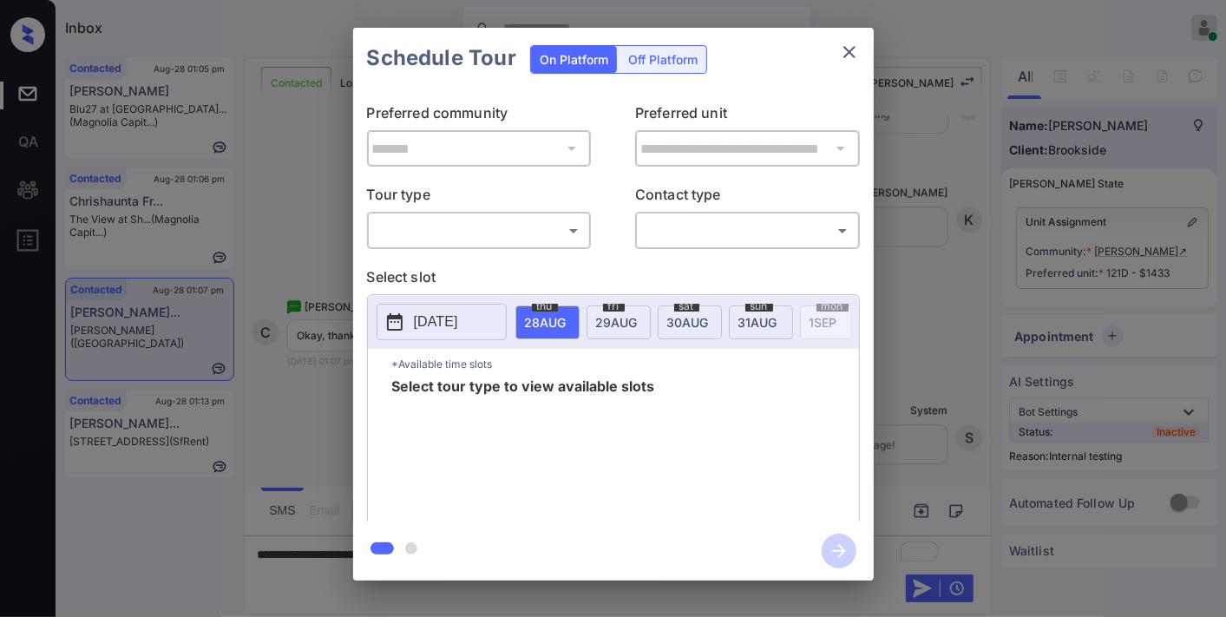
click at [542, 226] on body "Inbox [PERSON_NAME] Online Set yourself offline Set yourself on break Profile S…" at bounding box center [613, 308] width 1226 height 617
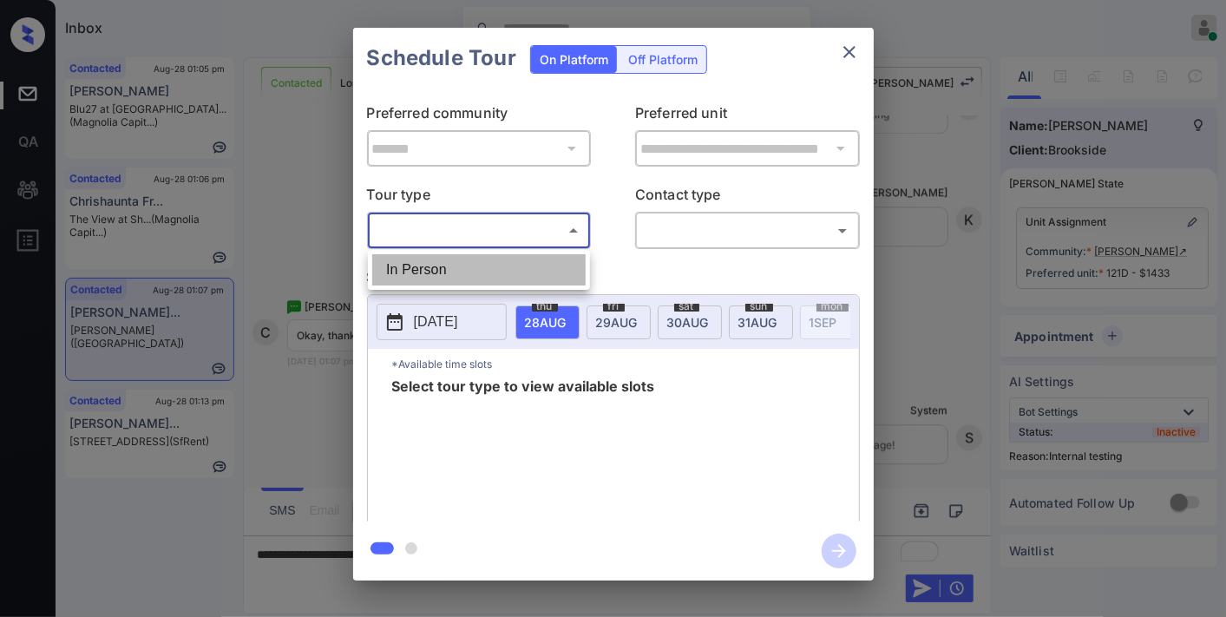
click at [510, 279] on li "In Person" at bounding box center [478, 269] width 213 height 31
type input "********"
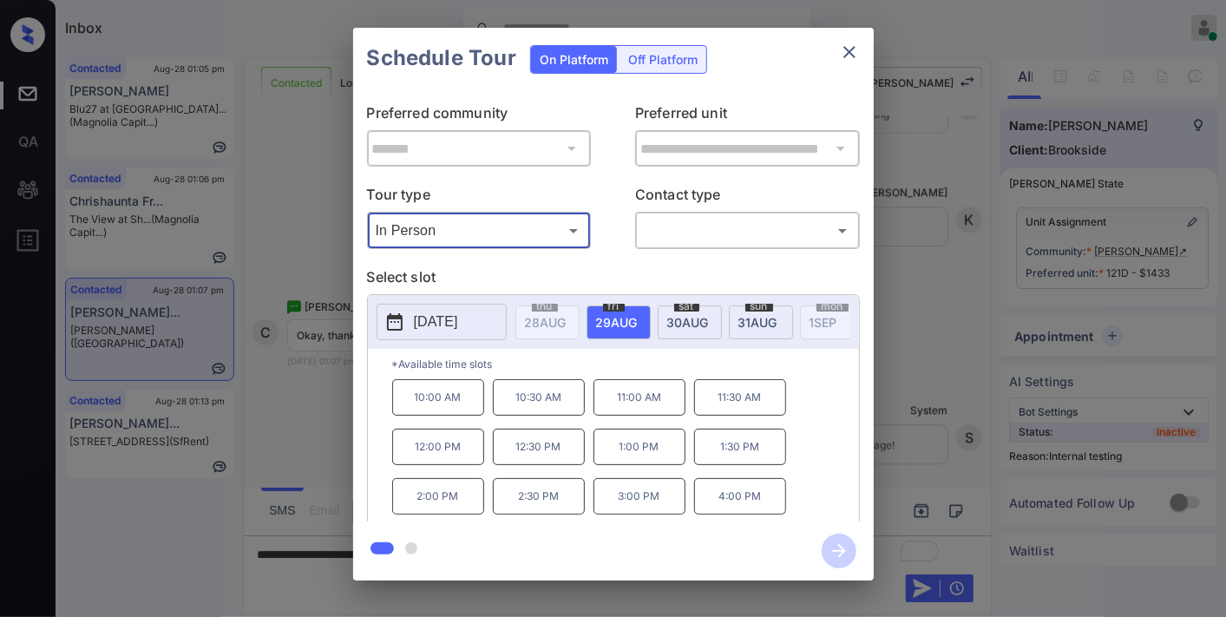
click at [854, 53] on icon "close" at bounding box center [849, 52] width 21 height 21
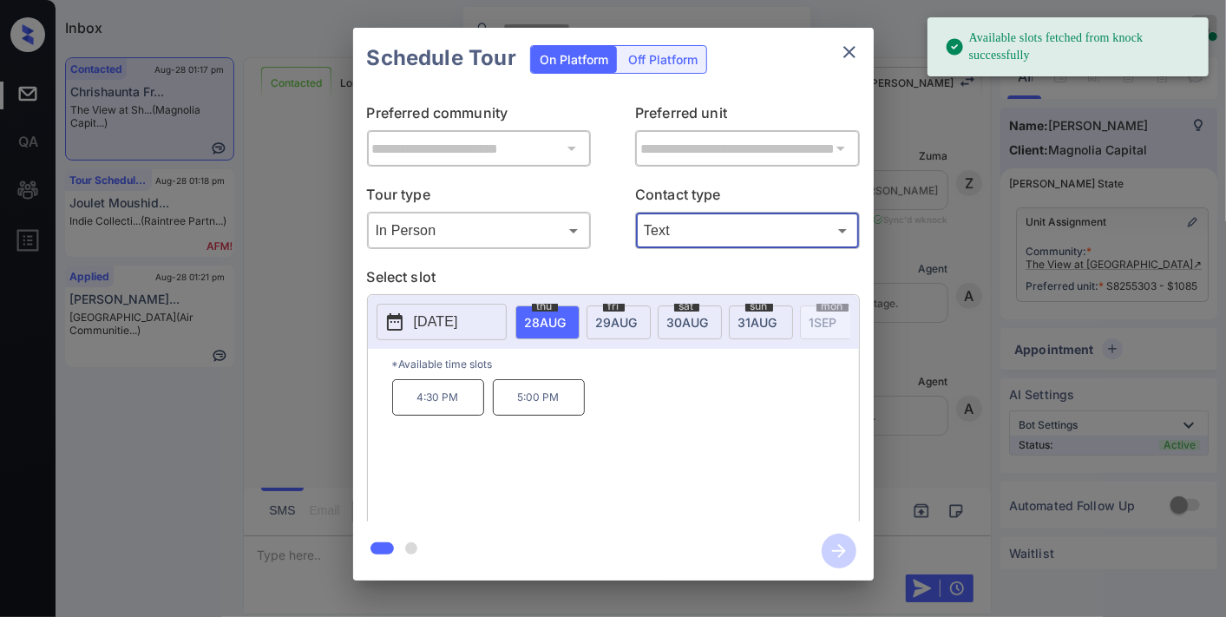
scroll to position [2231, 0]
click at [612, 311] on div "fri 29 AUG" at bounding box center [618, 322] width 64 height 34
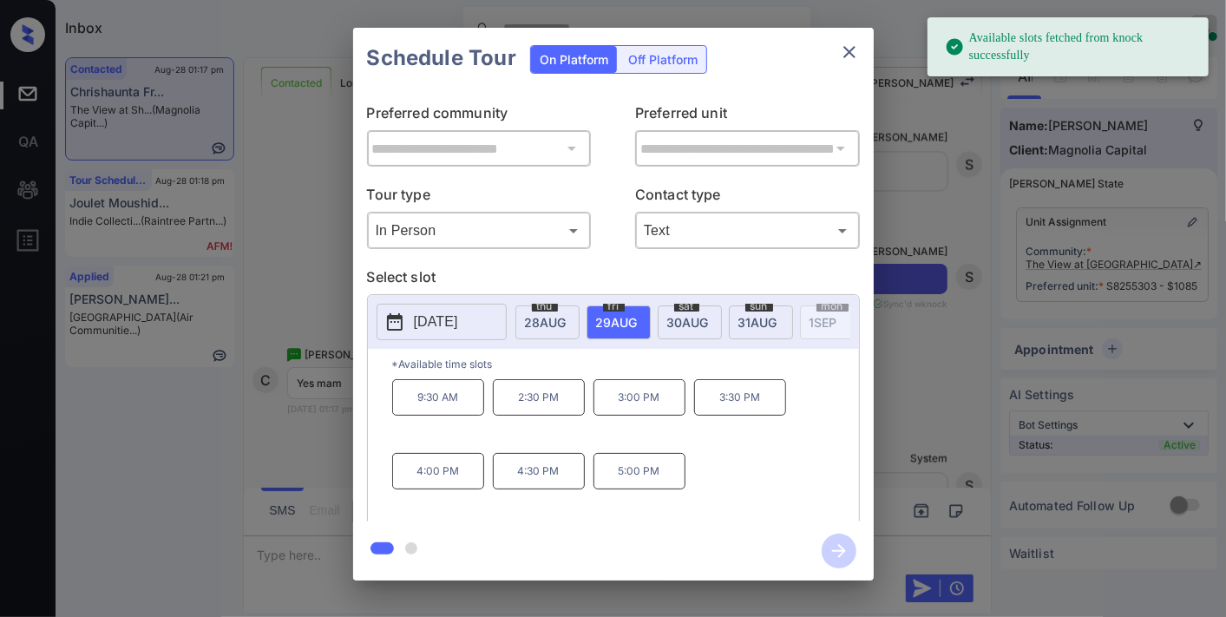
click at [458, 402] on p "9:30 AM" at bounding box center [438, 397] width 92 height 36
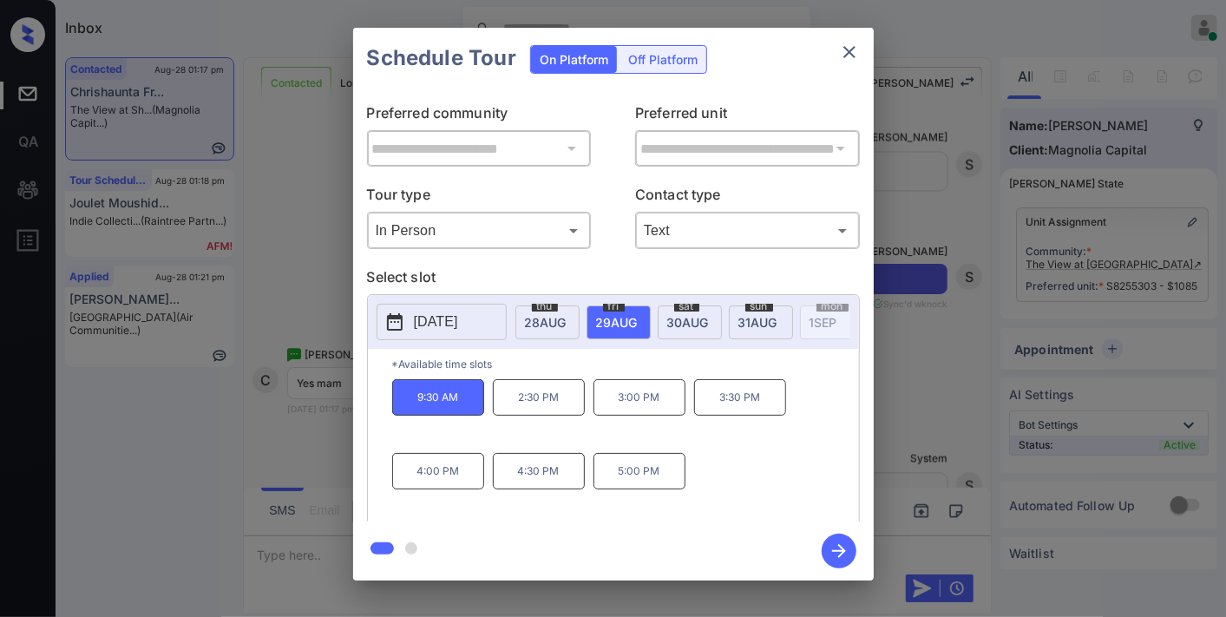
click at [834, 546] on icon "button" at bounding box center [838, 550] width 35 height 35
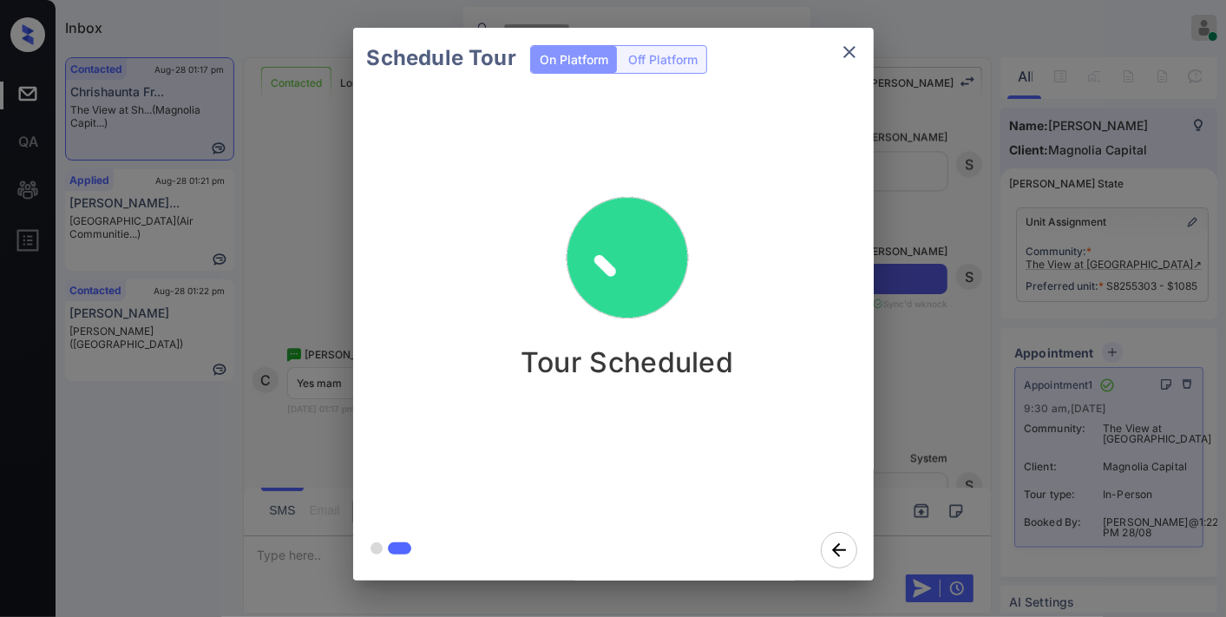
click at [843, 56] on icon "close" at bounding box center [849, 52] width 21 height 21
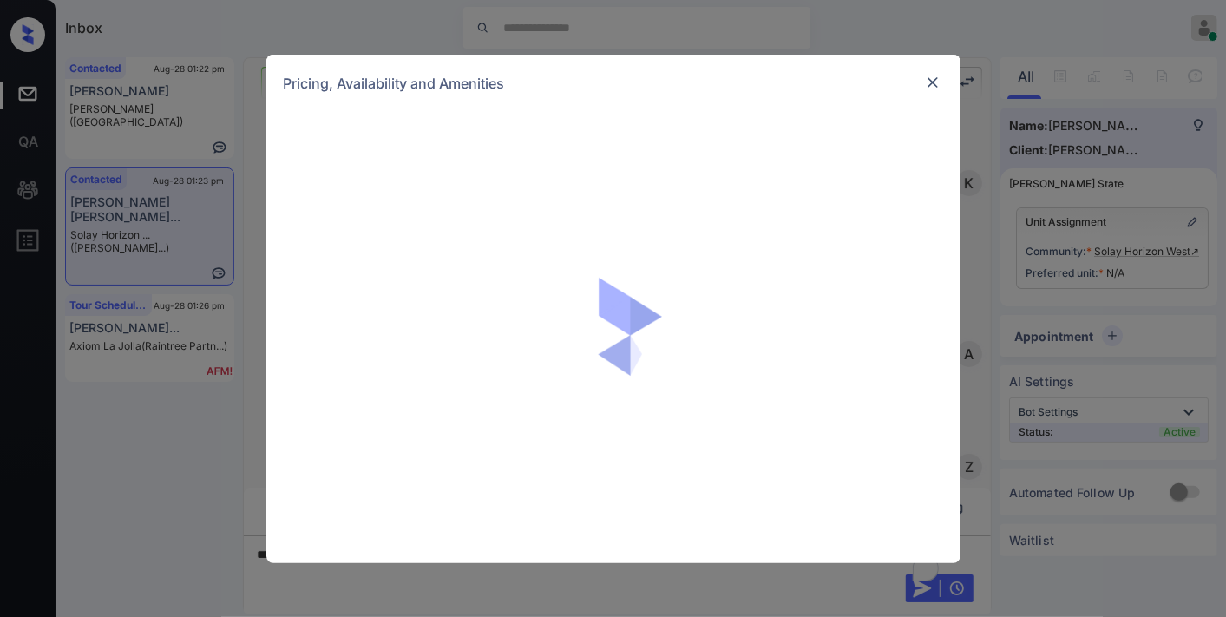
scroll to position [892, 0]
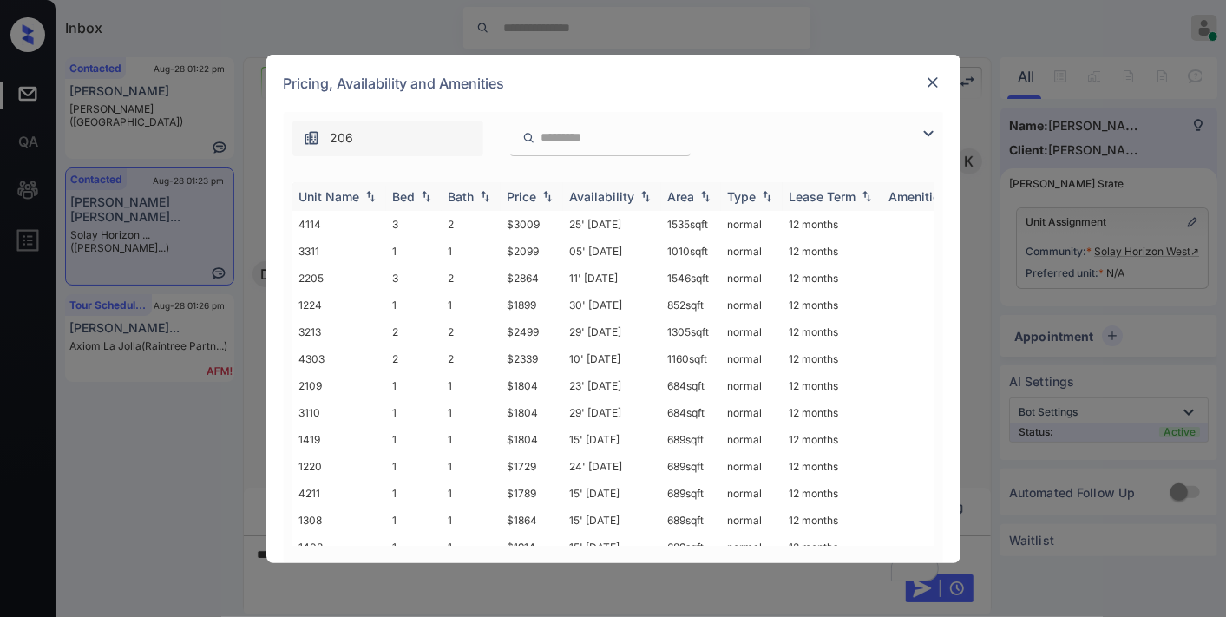
click at [530, 189] on div "Price" at bounding box center [521, 196] width 29 height 15
click at [542, 226] on td "$1729" at bounding box center [531, 224] width 62 height 27
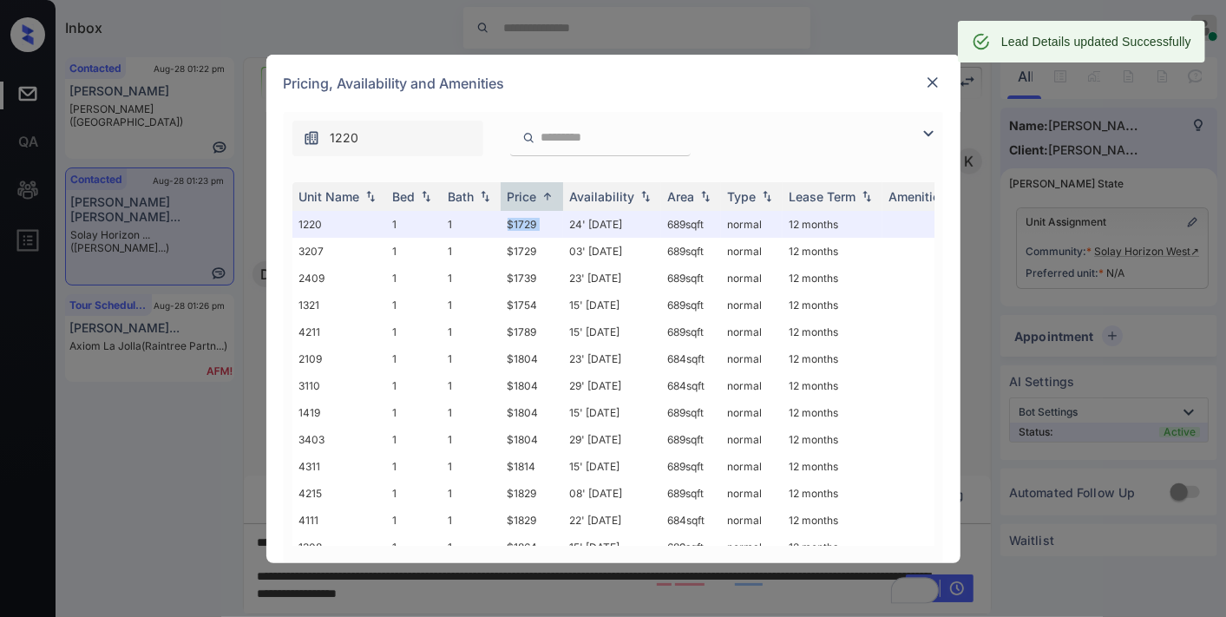
click at [931, 89] on img at bounding box center [932, 82] width 17 height 17
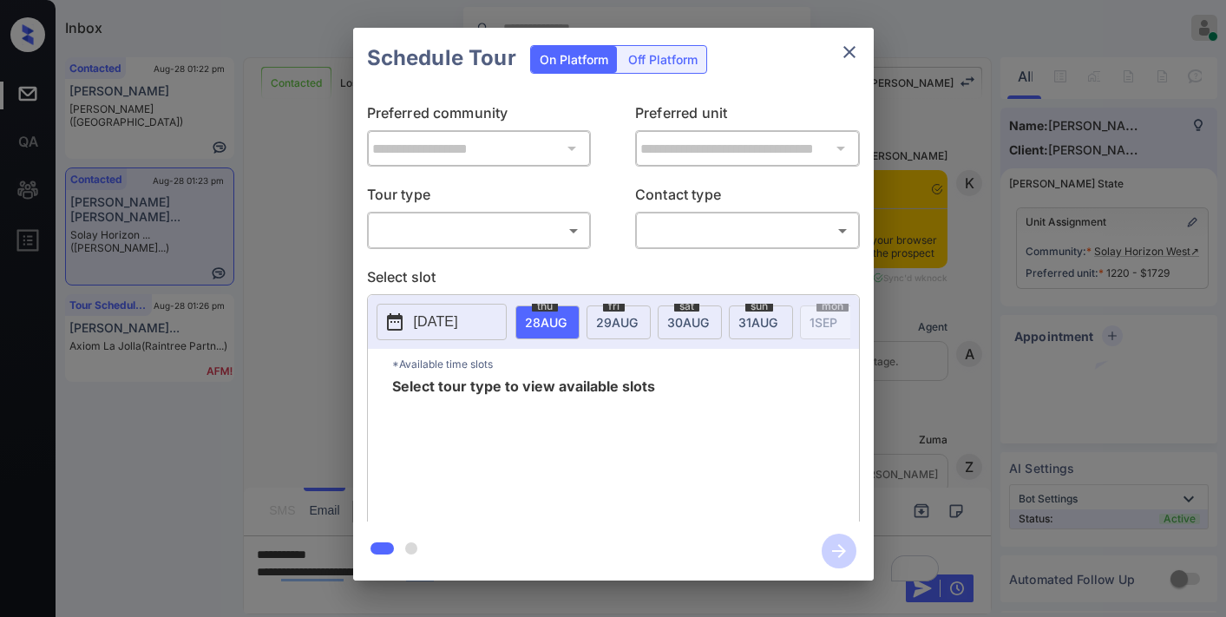
click at [556, 232] on body "Inbox [PERSON_NAME] Online Set yourself offline Set yourself on break Profile S…" at bounding box center [613, 308] width 1226 height 617
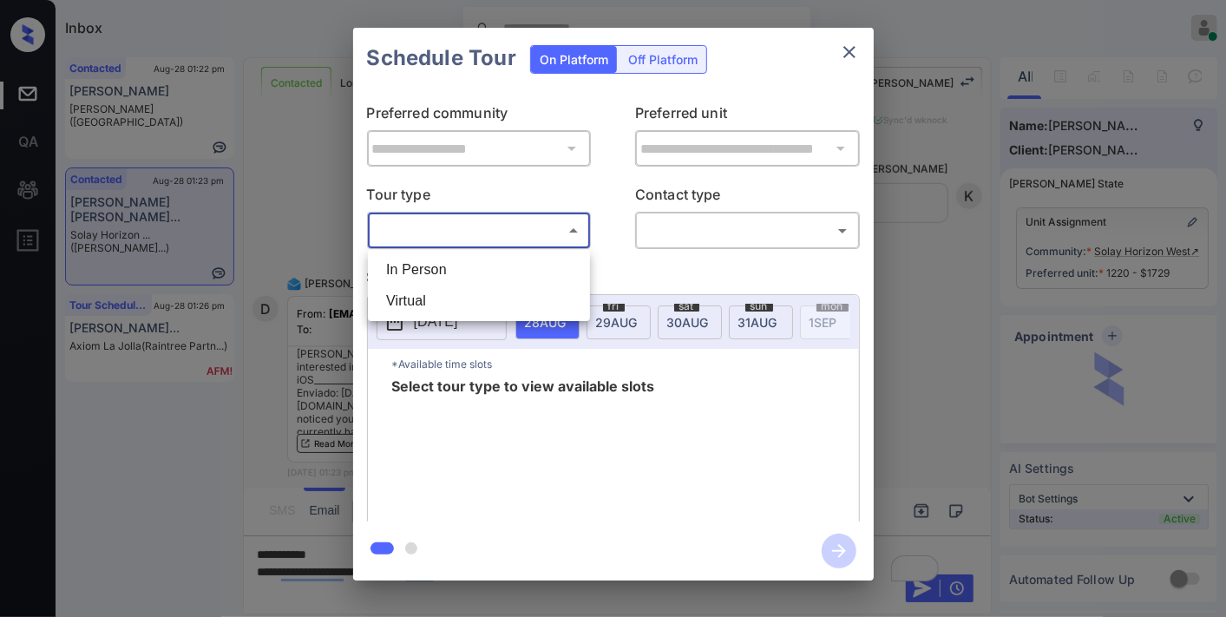
click at [527, 267] on li "In Person" at bounding box center [478, 269] width 213 height 31
type input "********"
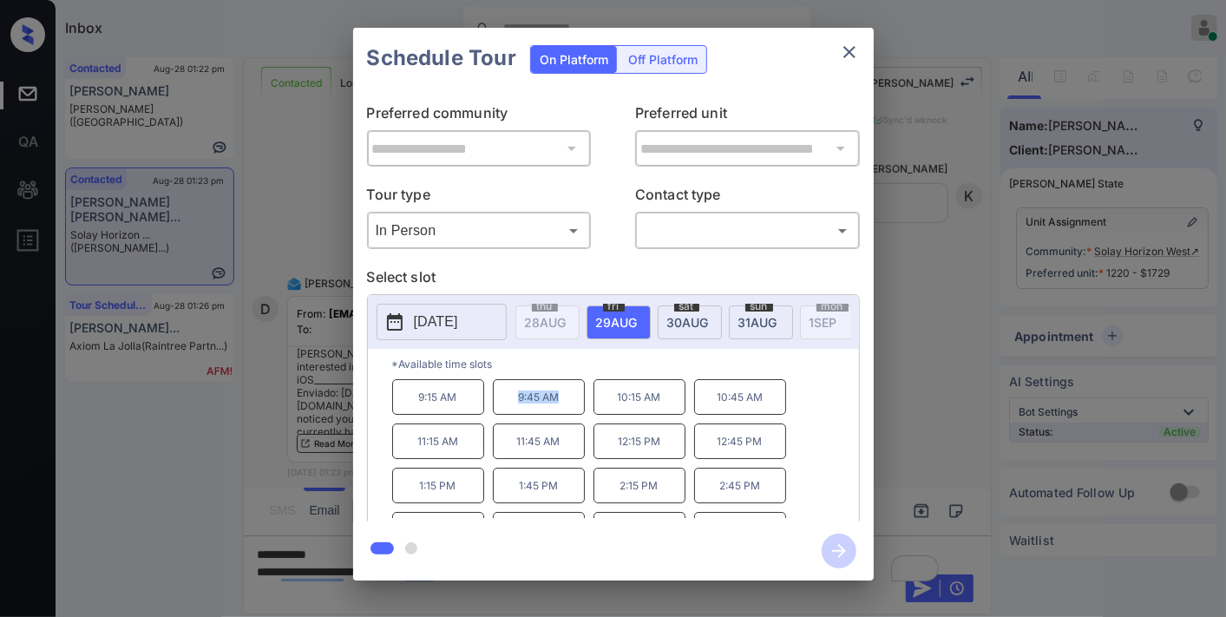
drag, startPoint x: 570, startPoint y: 405, endPoint x: 513, endPoint y: 411, distance: 57.6
click at [509, 411] on p "9:45 AM" at bounding box center [539, 397] width 92 height 36
copy p "9:45 AM"
click at [853, 50] on icon "close" at bounding box center [849, 52] width 21 height 21
